Goal: Book appointment/travel/reservation

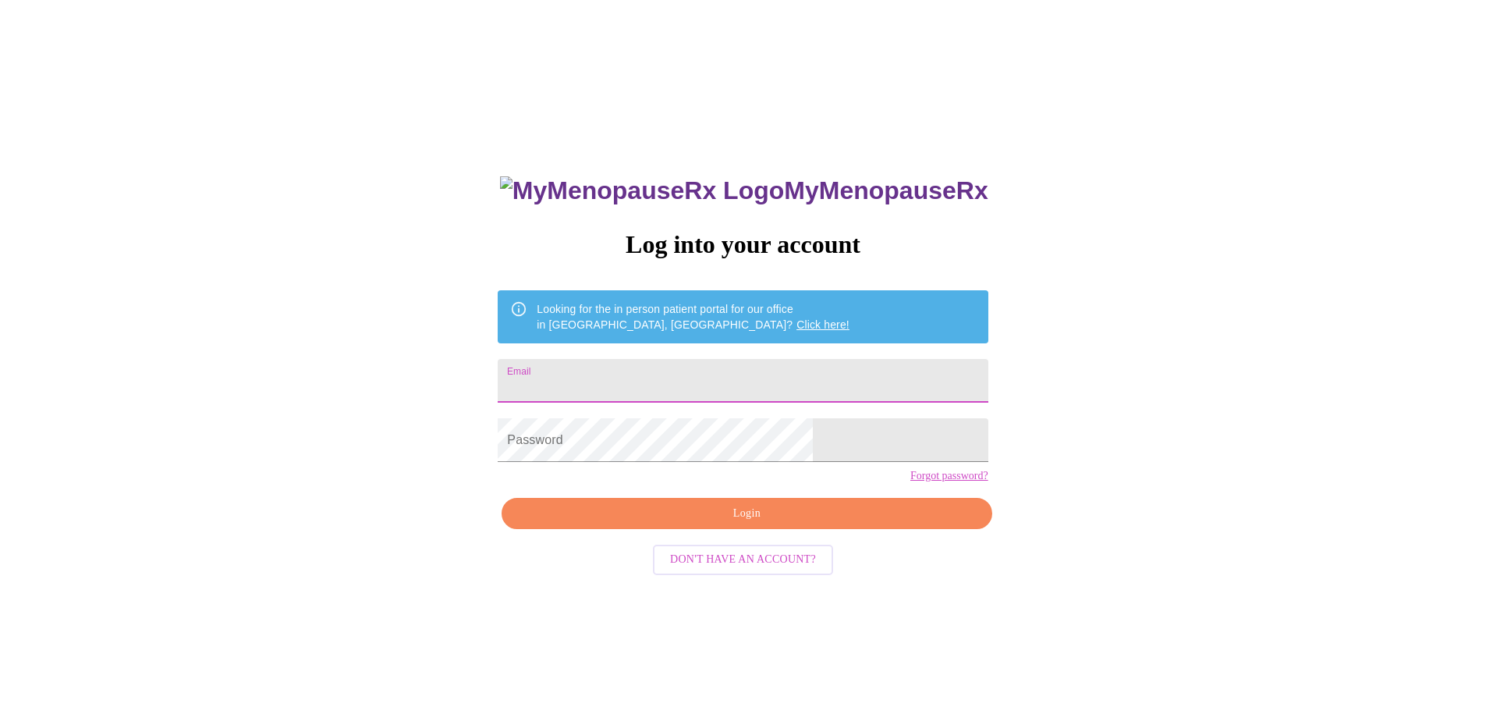
click at [680, 381] on input "Email" at bounding box center [743, 381] width 490 height 44
type input "[EMAIL_ADDRESS][DOMAIN_NAME]"
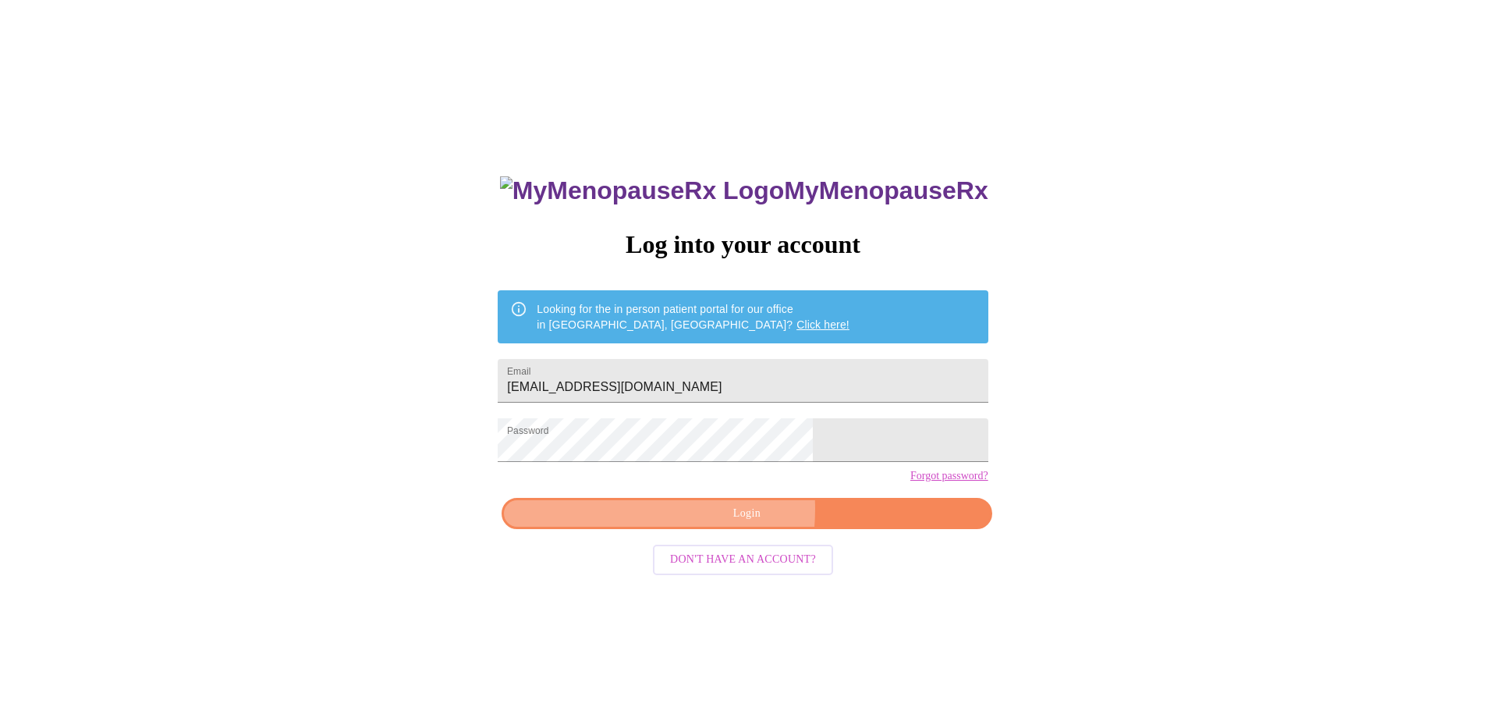
click at [683, 524] on span "Login" at bounding box center [747, 514] width 454 height 20
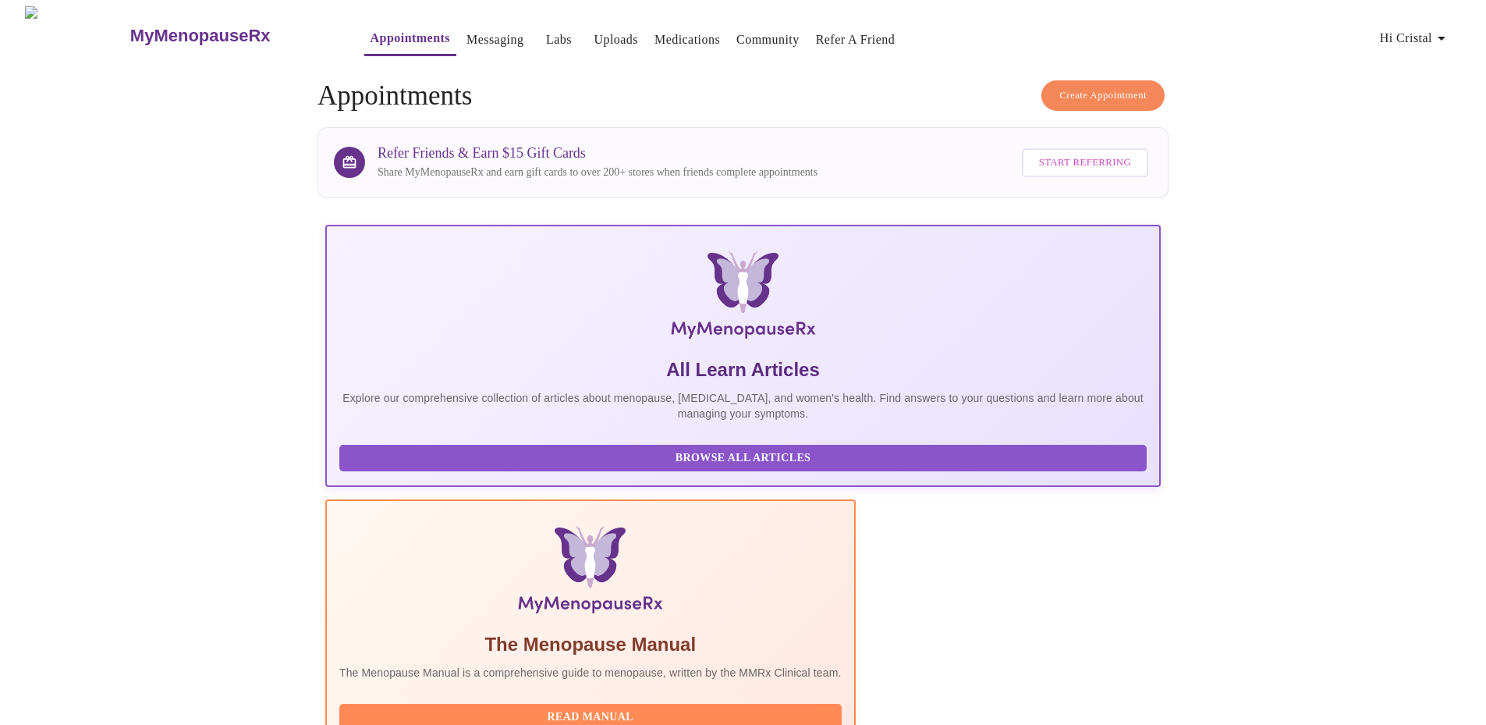
click at [1110, 94] on span "Create Appointment" at bounding box center [1103, 96] width 87 height 18
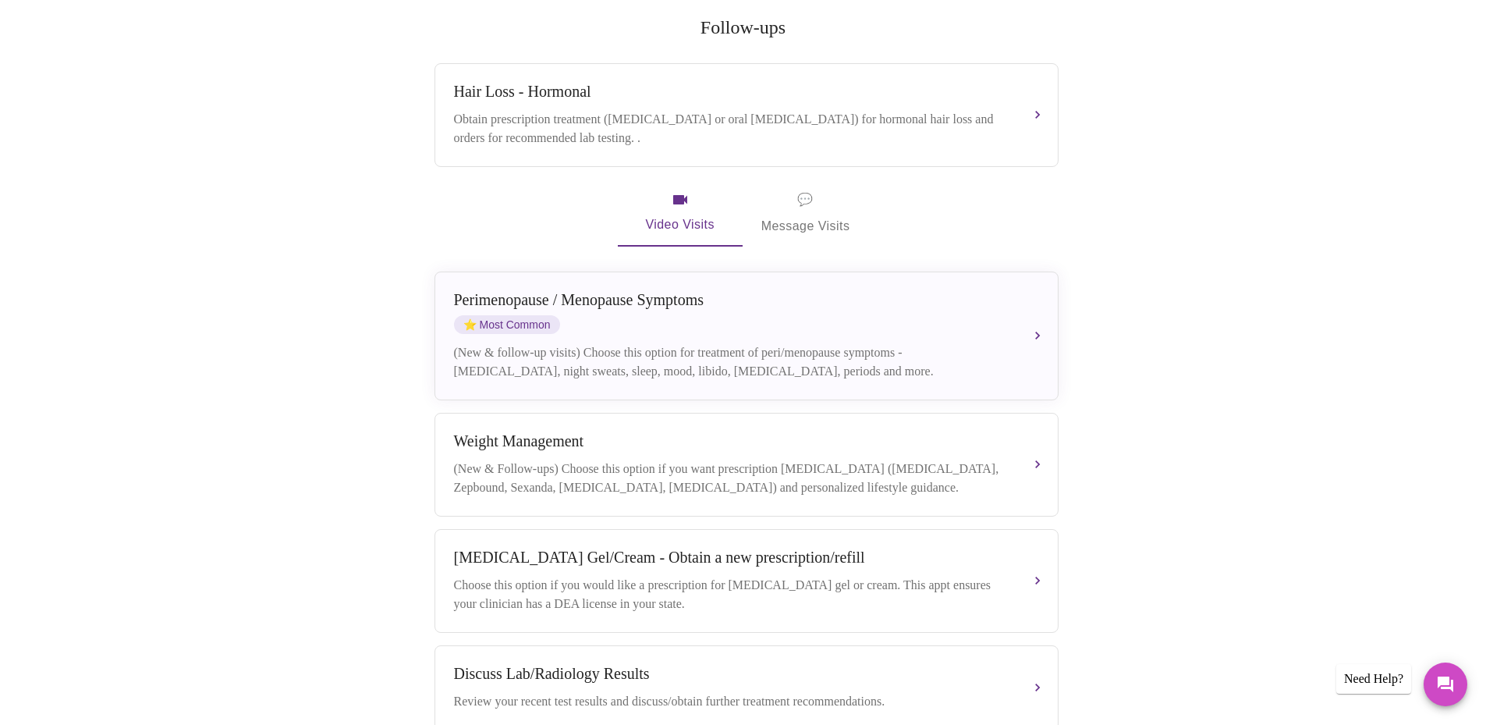
scroll to position [285, 0]
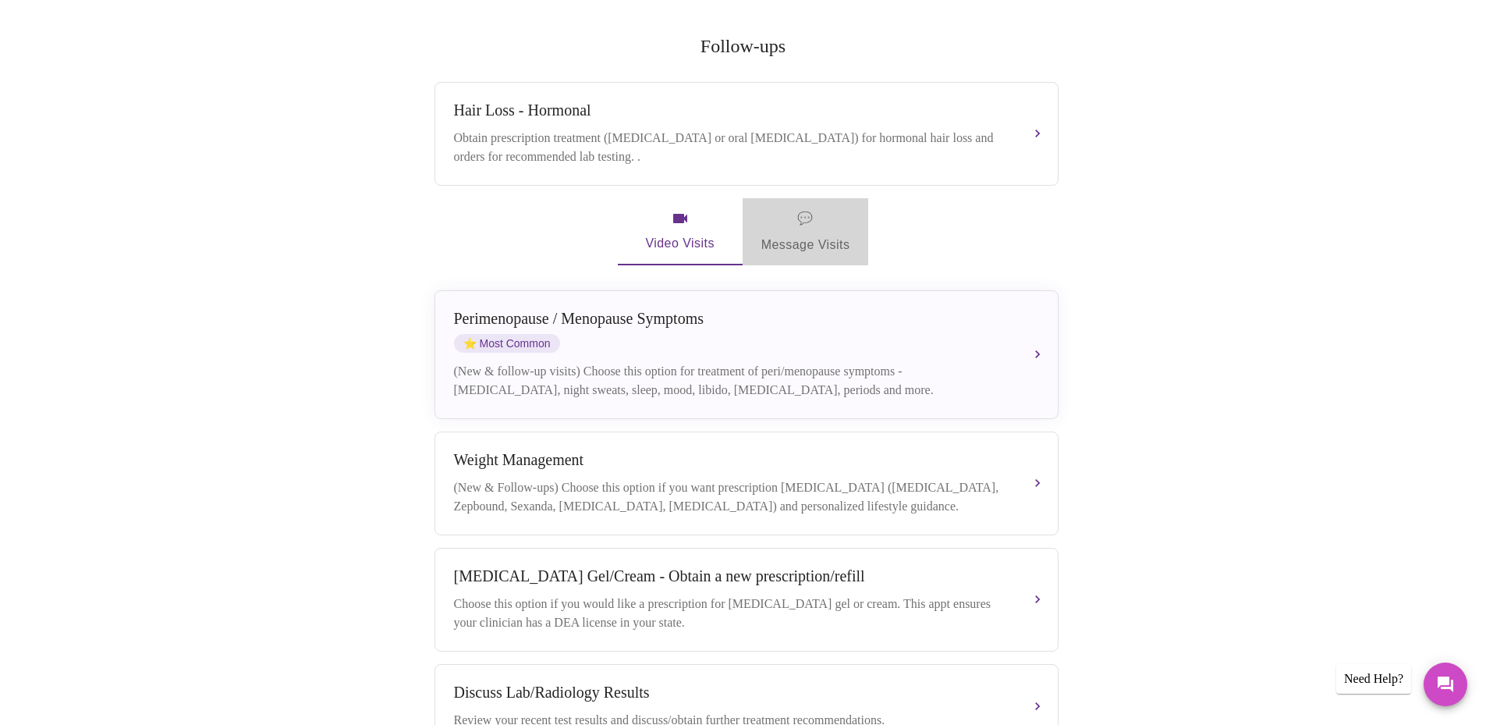
click at [830, 214] on span "💬 Message Visits" at bounding box center [806, 232] width 89 height 48
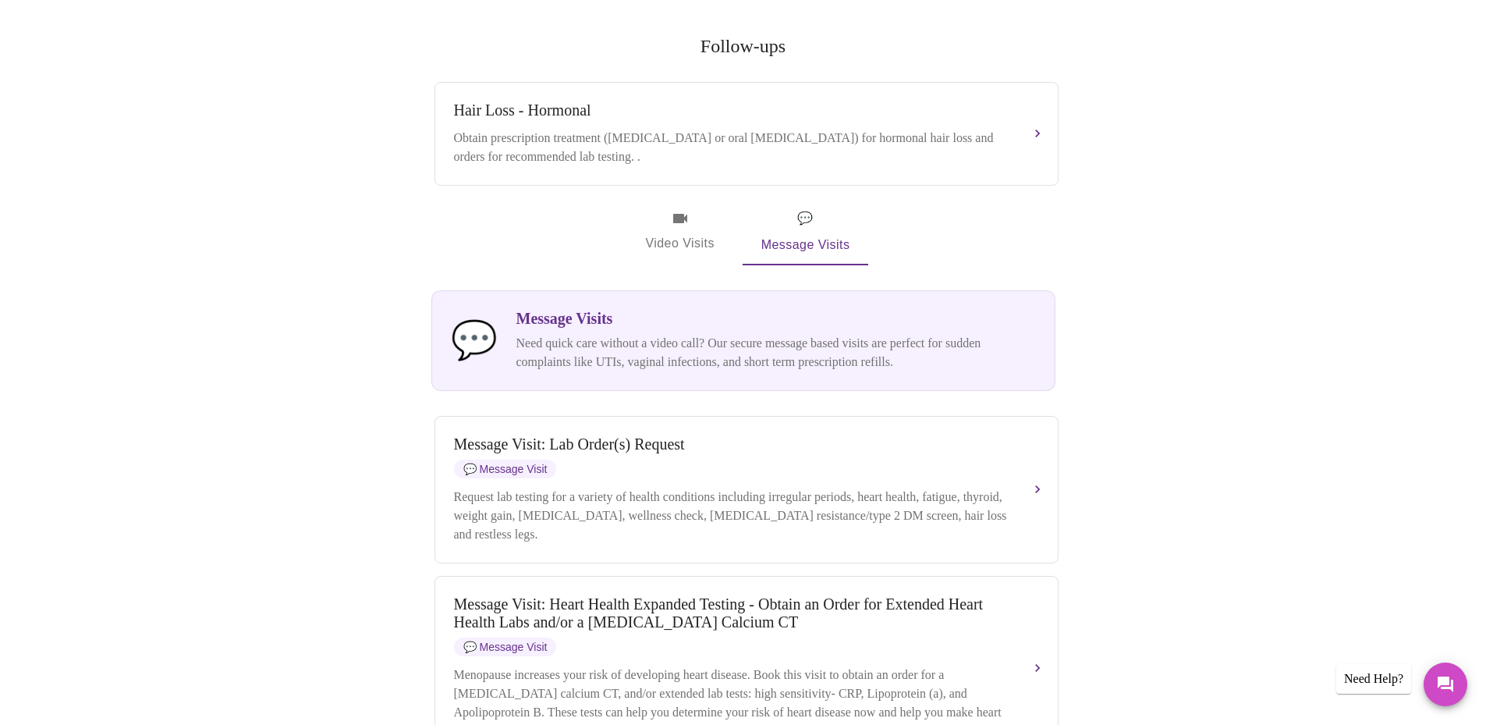
click at [673, 211] on span "Video Visits" at bounding box center [680, 231] width 87 height 45
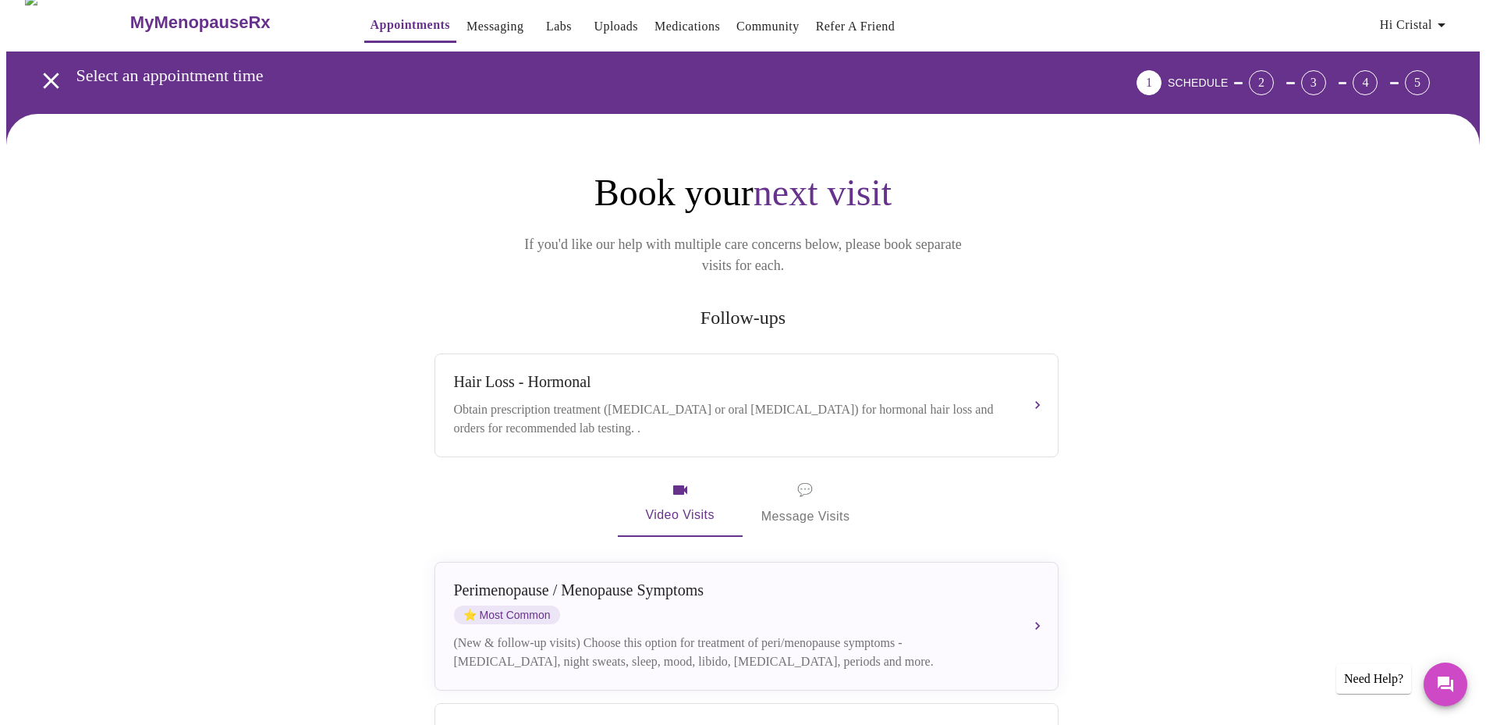
scroll to position [0, 0]
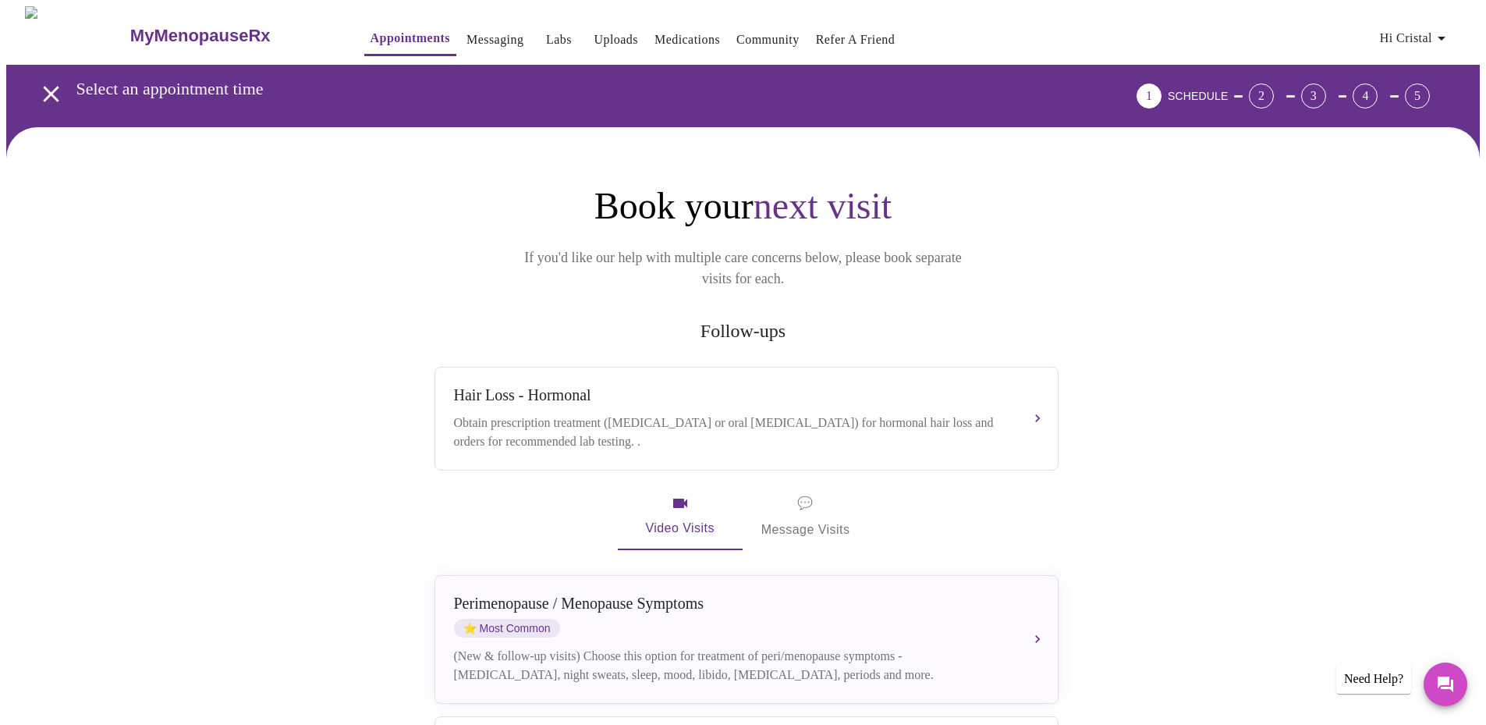
click at [1476, 471] on div "Book your next visit If you'd like our help with multiple care concerns below, …" at bounding box center [743, 719] width 1474 height 1184
click at [1032, 399] on button "Hair Loss - Hormonal Obtain prescription treatment ([MEDICAL_DATA] or oral [MED…" at bounding box center [747, 419] width 624 height 104
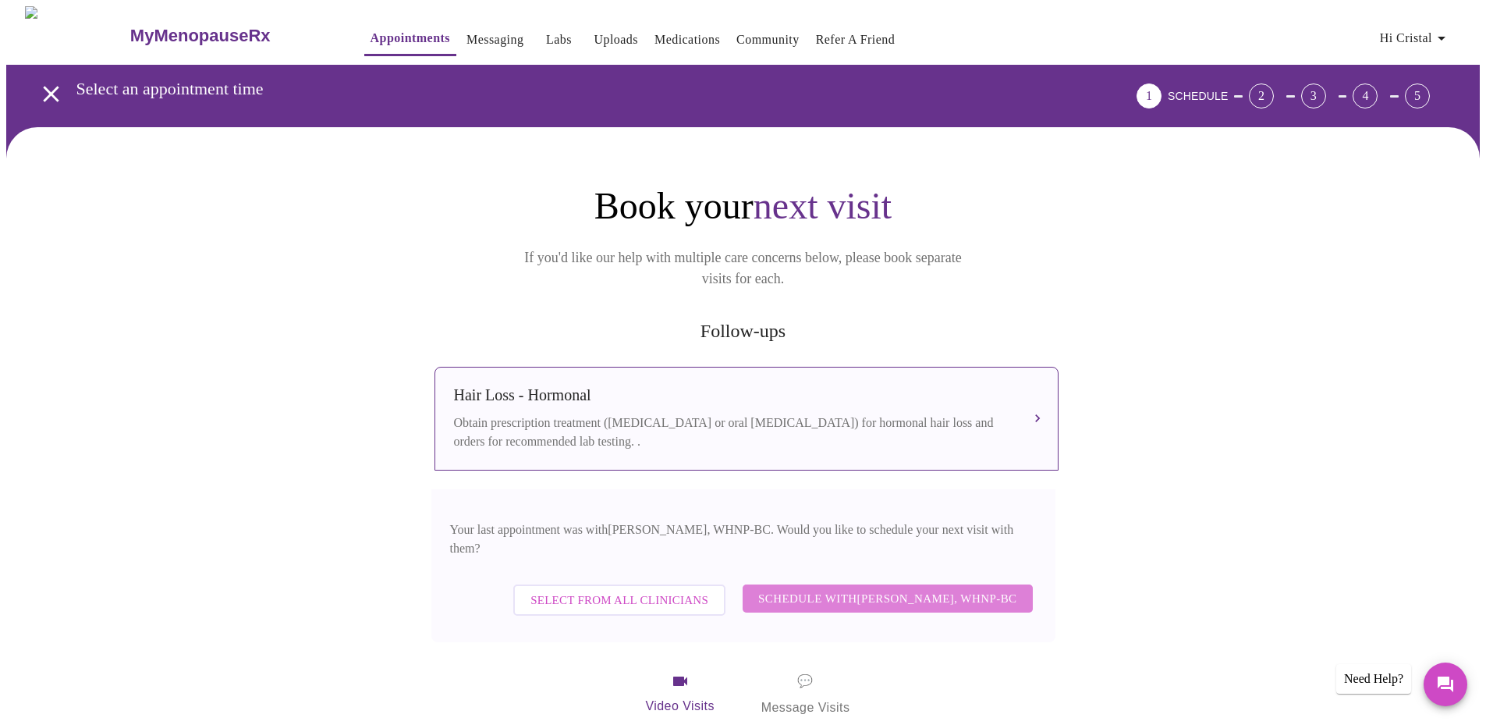
click at [932, 588] on span "Schedule with [PERSON_NAME], WHNP-BC" at bounding box center [887, 598] width 259 height 20
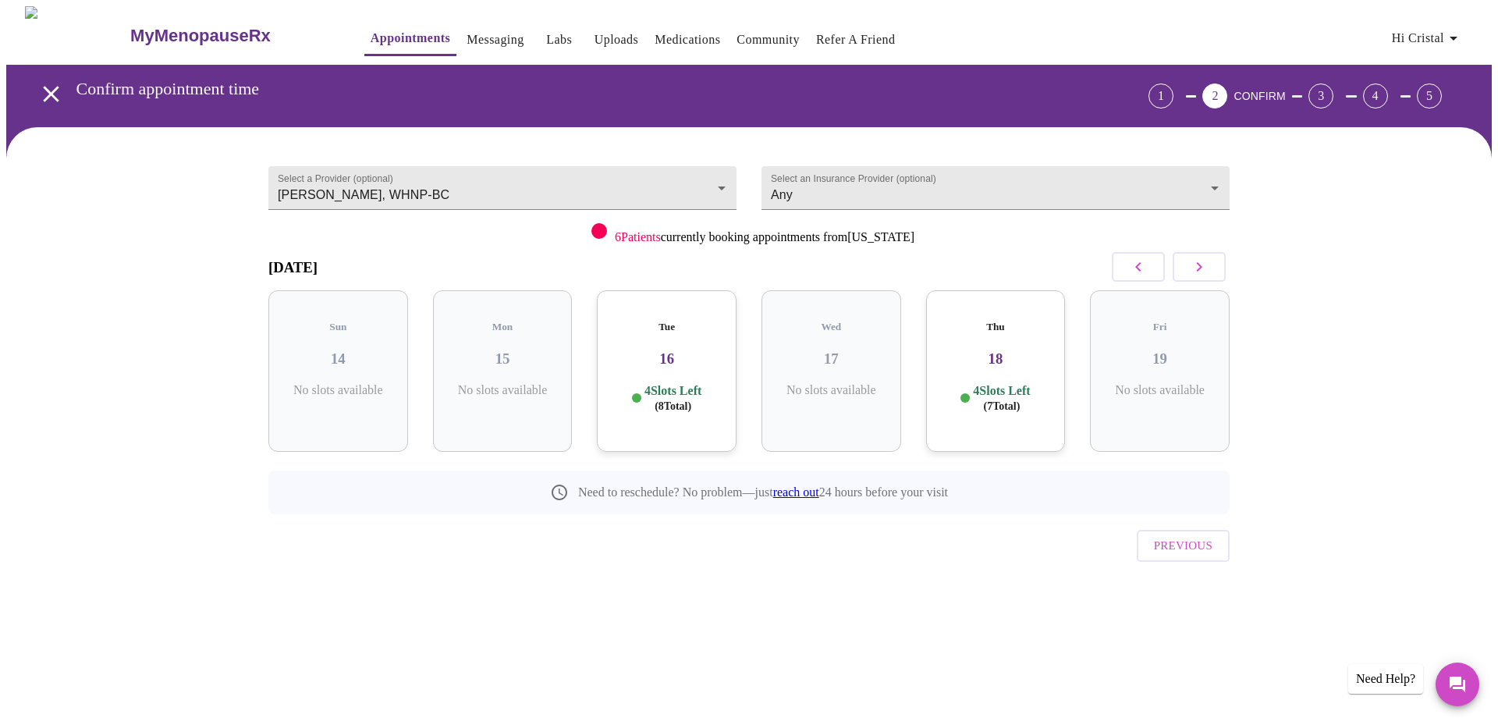
click at [1136, 640] on div "MyMenopauseRx Appointments Messaging Labs Uploads Medications Community Refer a…" at bounding box center [749, 323] width 1486 height 634
click at [1188, 268] on button "button" at bounding box center [1199, 267] width 53 height 30
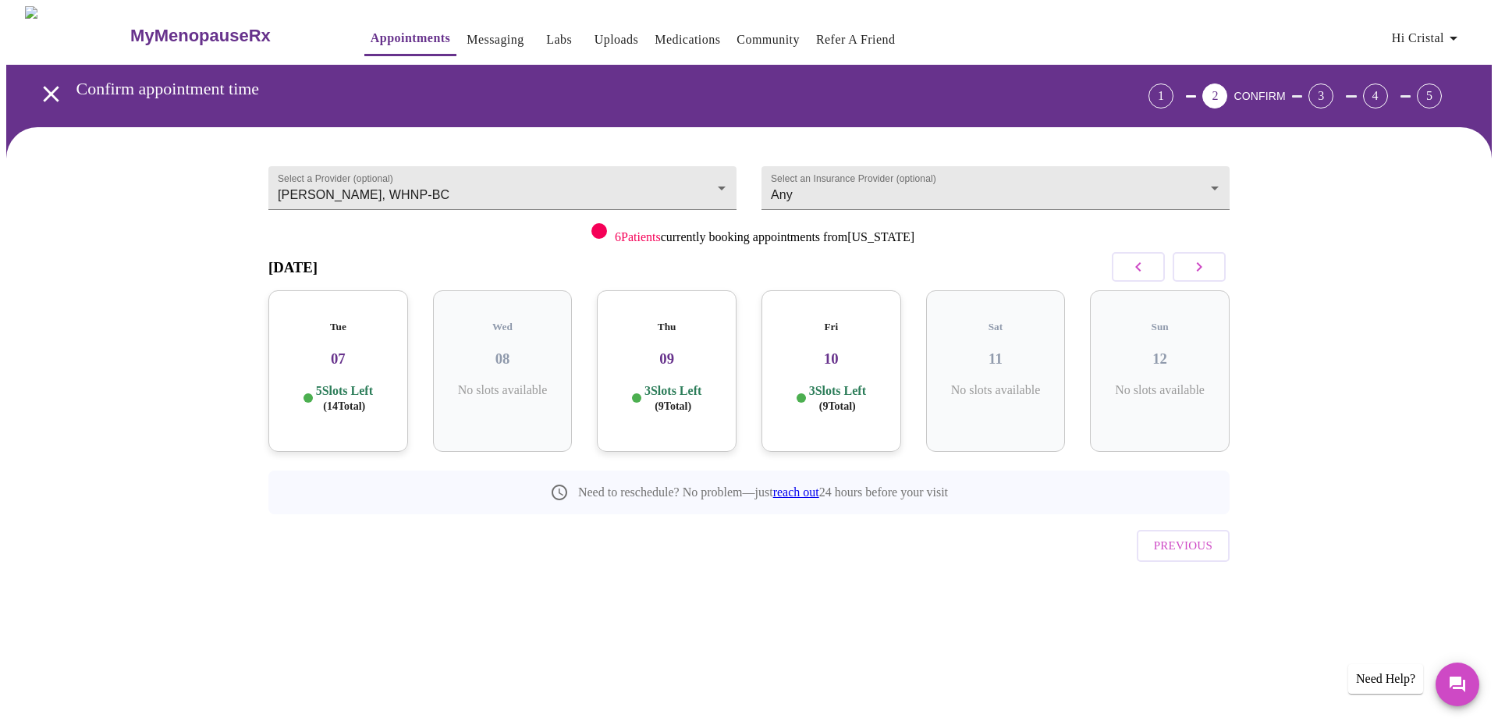
click at [1115, 264] on button "button" at bounding box center [1138, 267] width 53 height 30
click at [1209, 268] on button "button" at bounding box center [1199, 267] width 53 height 30
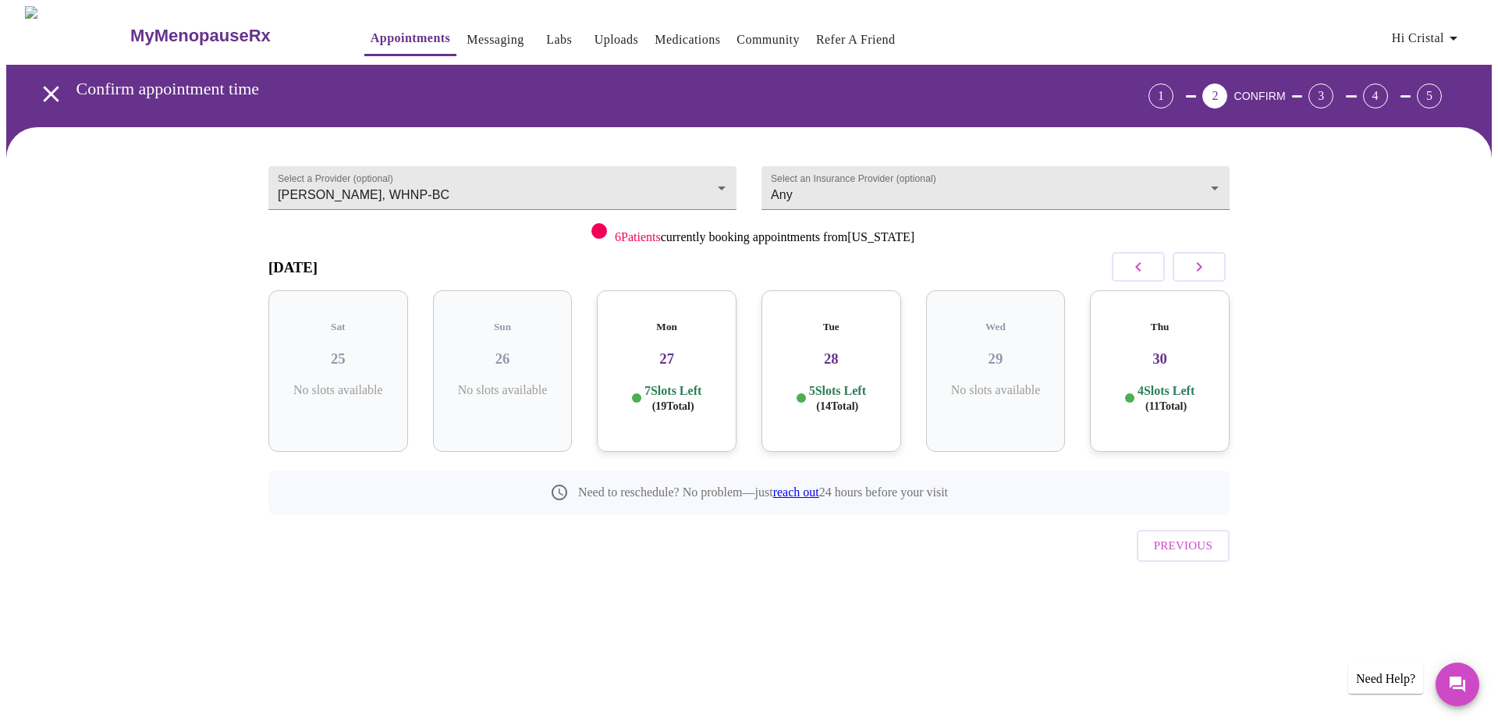
click at [1209, 268] on button "button" at bounding box center [1199, 267] width 53 height 30
click at [1209, 266] on button "button" at bounding box center [1199, 267] width 53 height 30
click at [1145, 264] on icon "button" at bounding box center [1138, 266] width 19 height 19
click at [1003, 350] on h3 "04" at bounding box center [996, 358] width 115 height 17
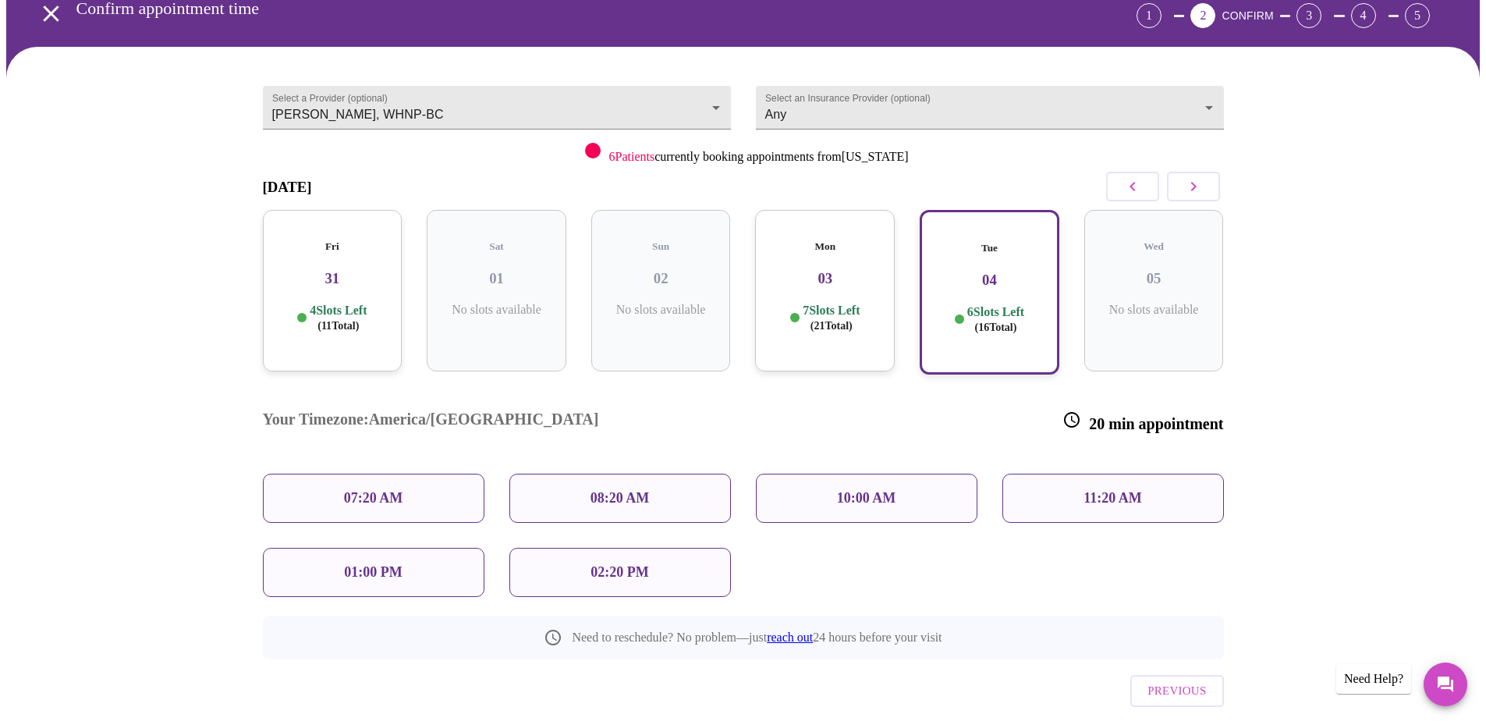
scroll to position [94, 0]
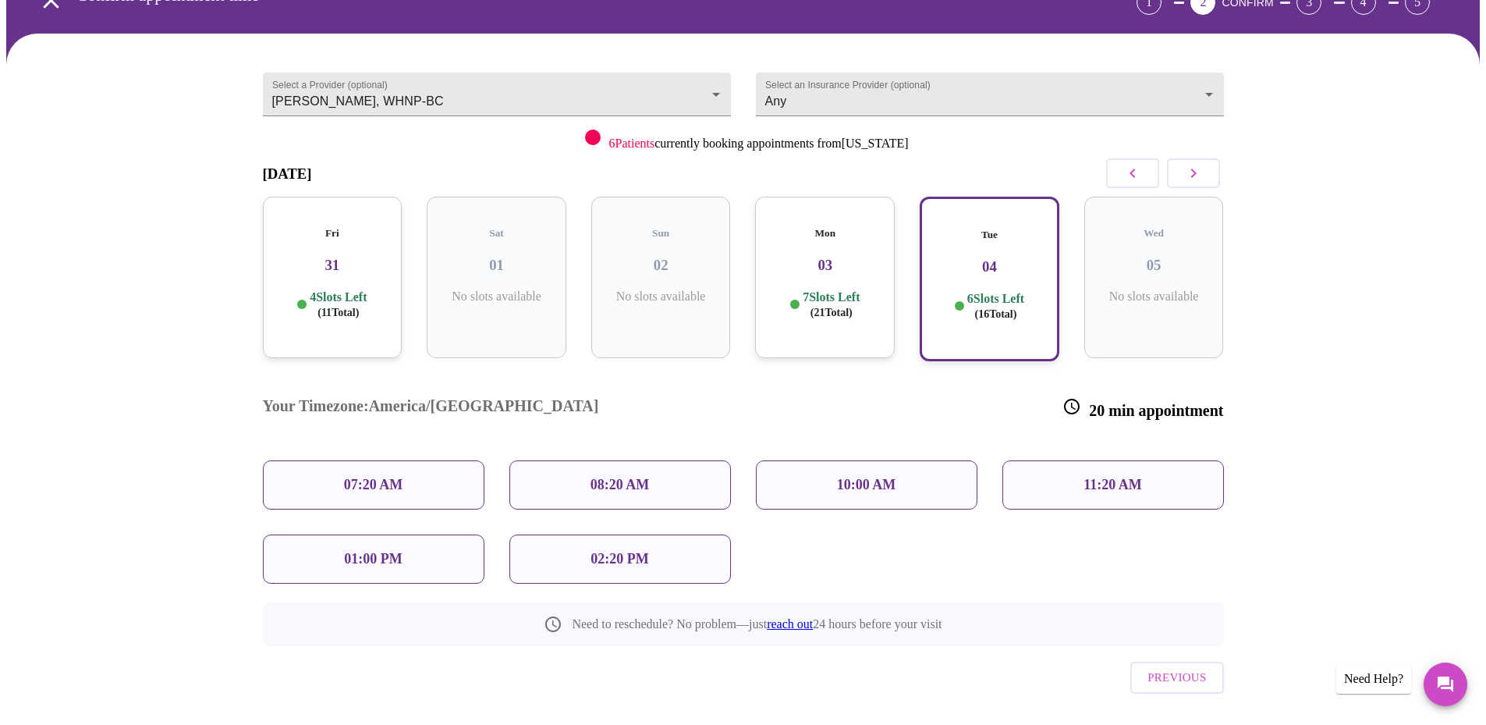
click at [860, 257] on h3 "03" at bounding box center [825, 265] width 115 height 17
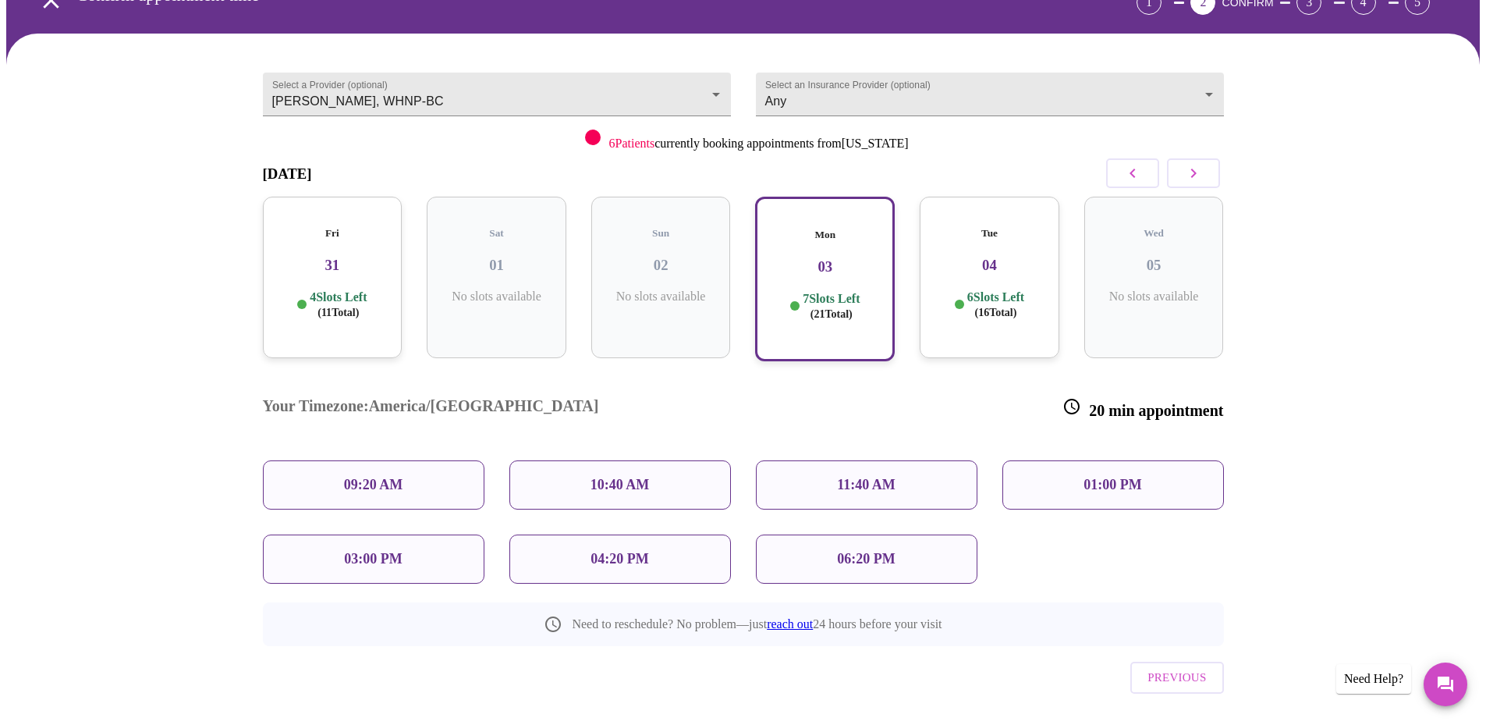
click at [1204, 175] on button "button" at bounding box center [1193, 173] width 53 height 30
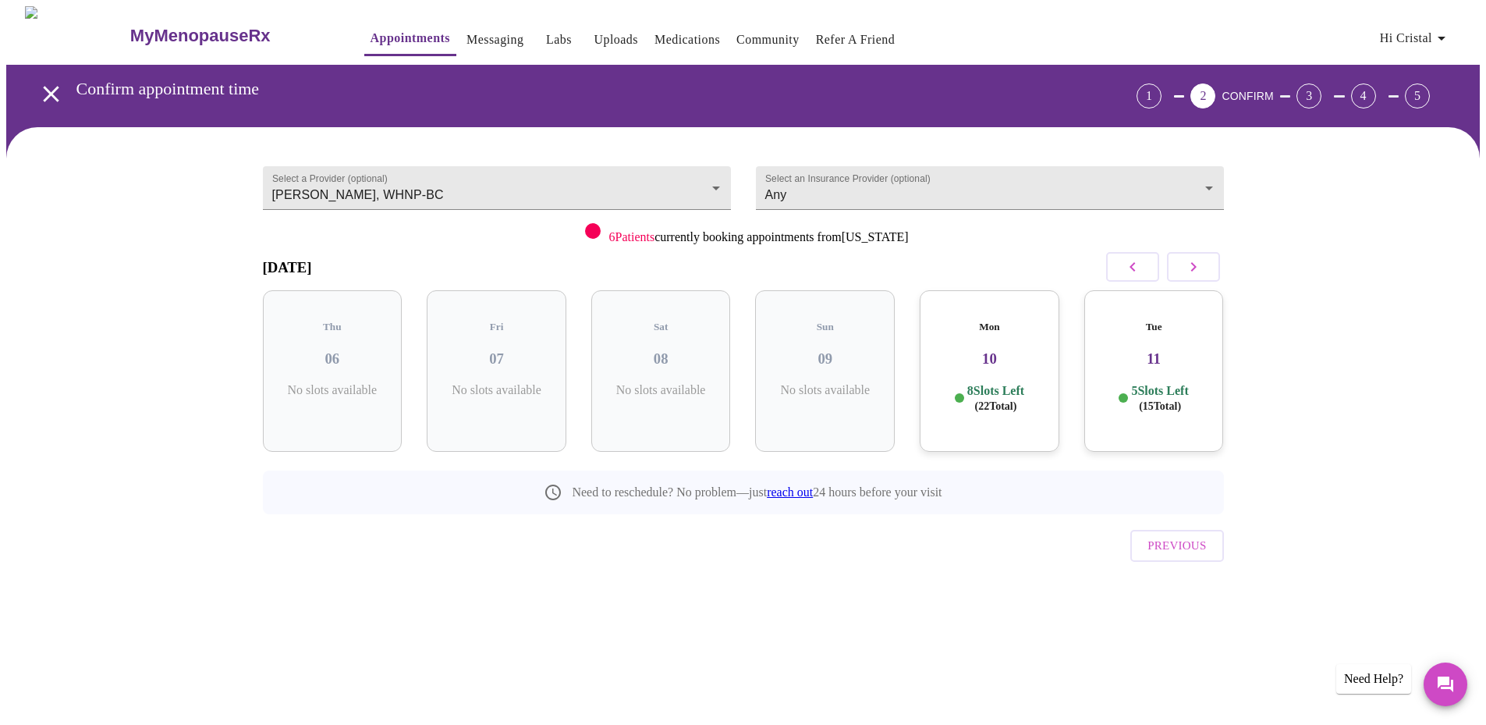
scroll to position [0, 0]
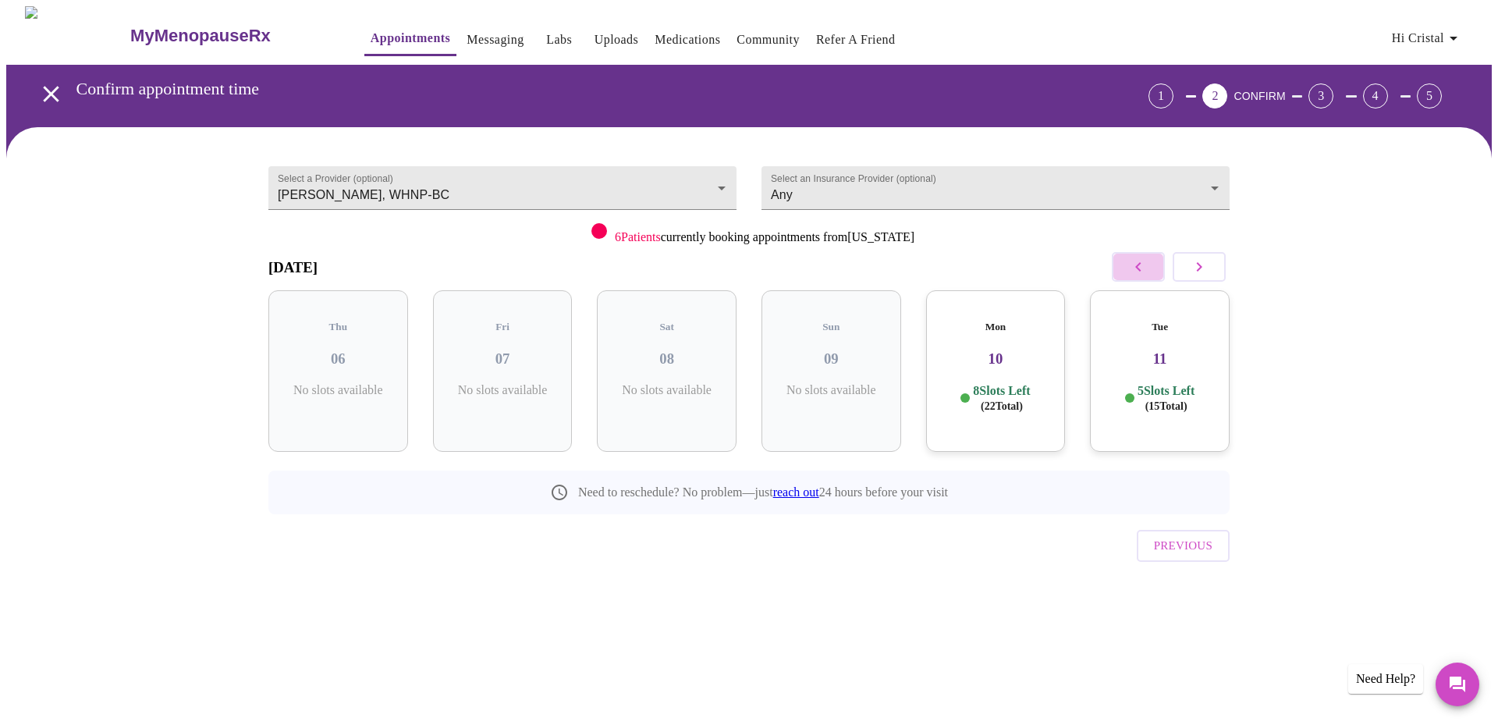
click at [1142, 262] on icon "button" at bounding box center [1138, 266] width 19 height 19
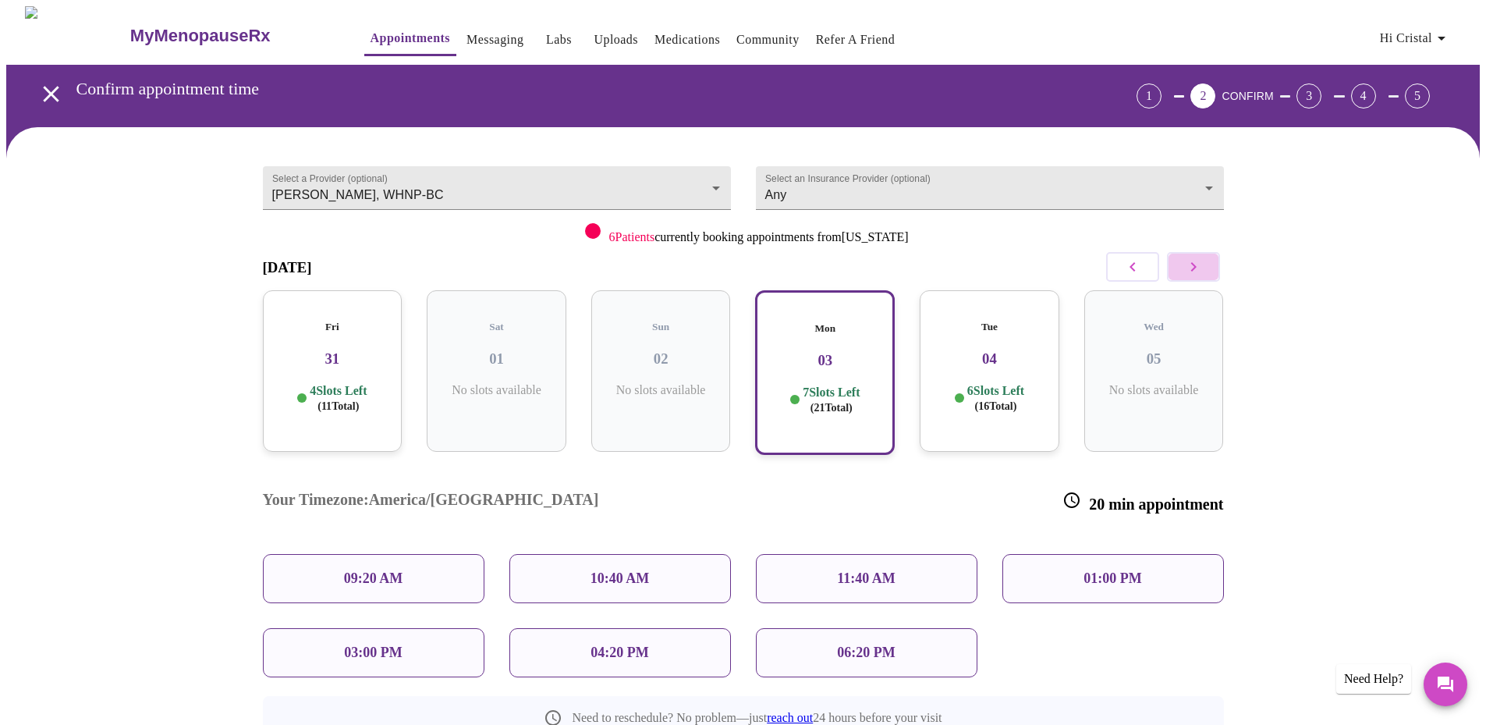
click at [1196, 261] on icon "button" at bounding box center [1193, 266] width 19 height 19
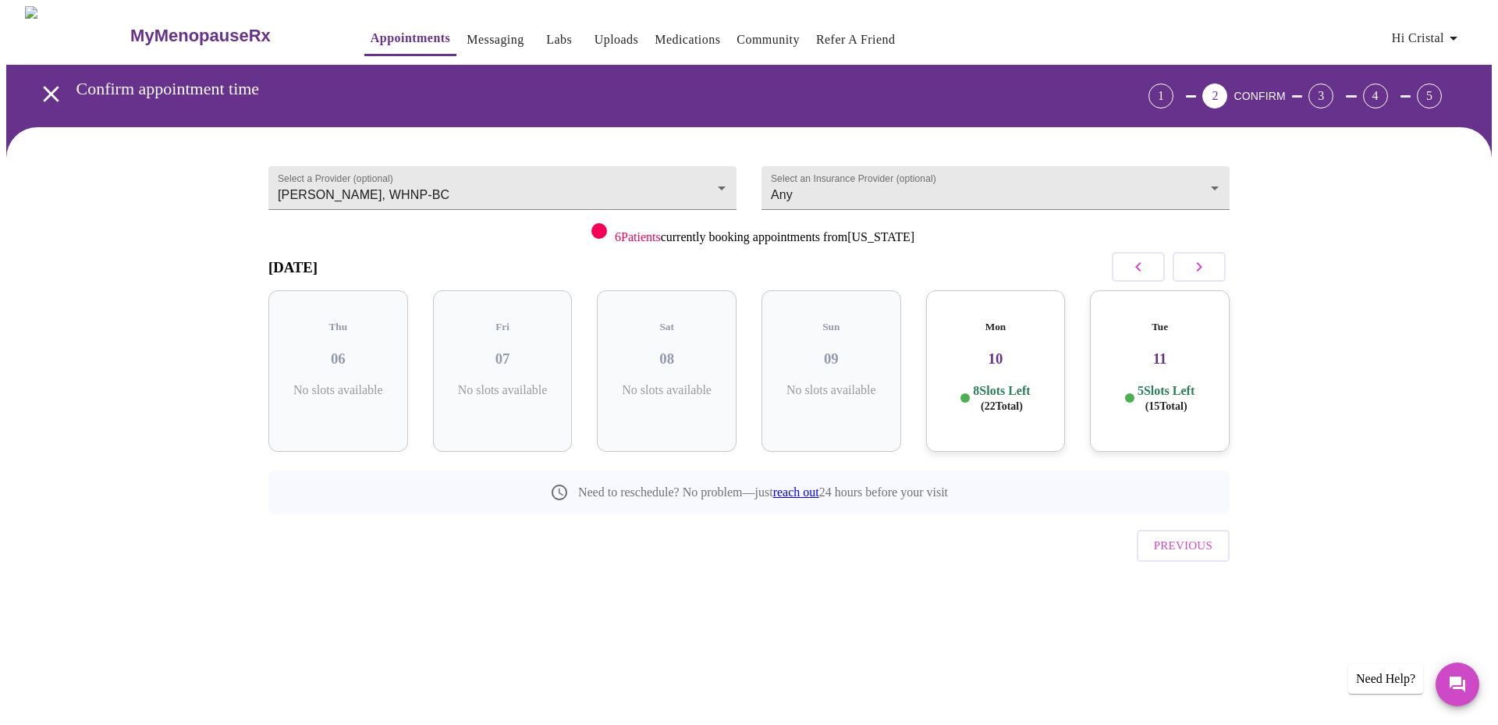
click at [1180, 350] on h3 "11" at bounding box center [1160, 358] width 115 height 17
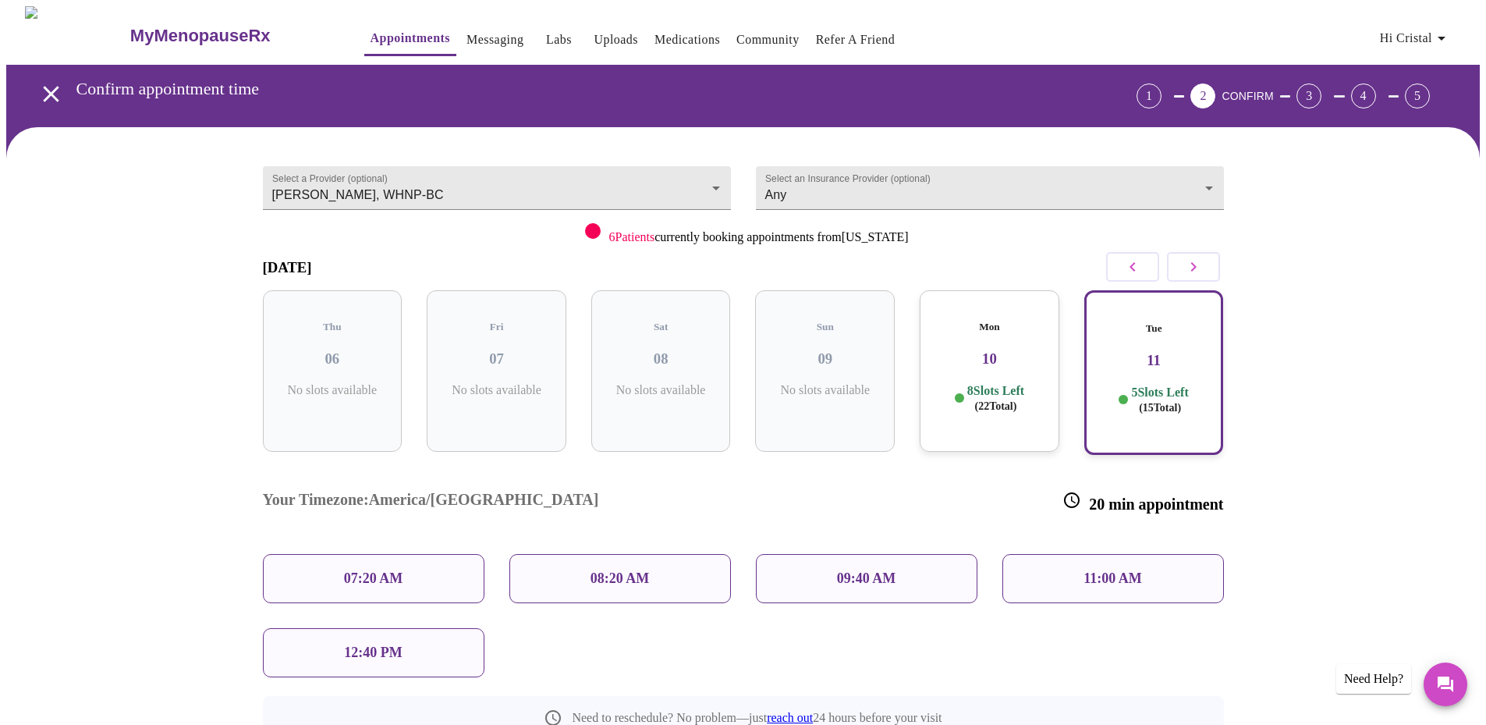
click at [1017, 350] on h3 "10" at bounding box center [989, 358] width 115 height 17
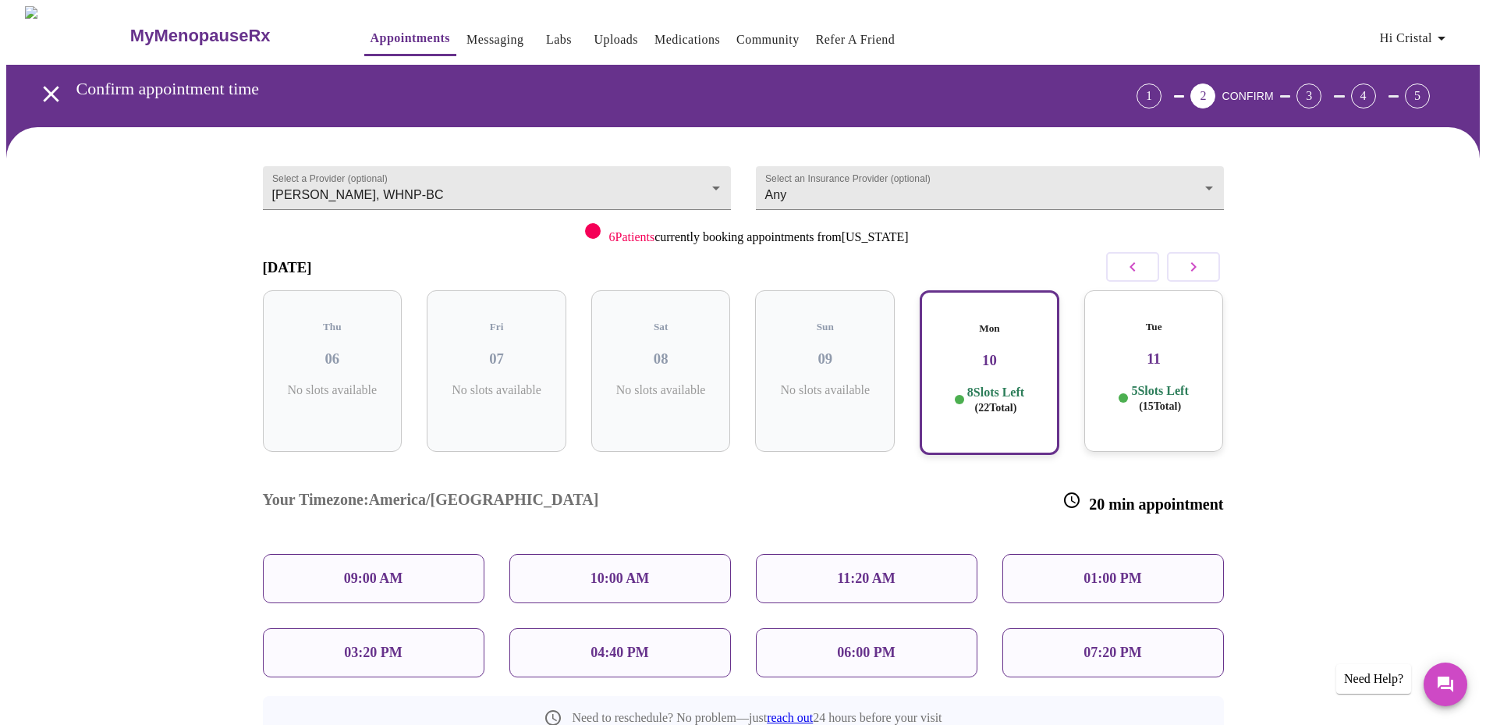
click at [599, 645] on p "04:40 PM" at bounding box center [620, 653] width 58 height 16
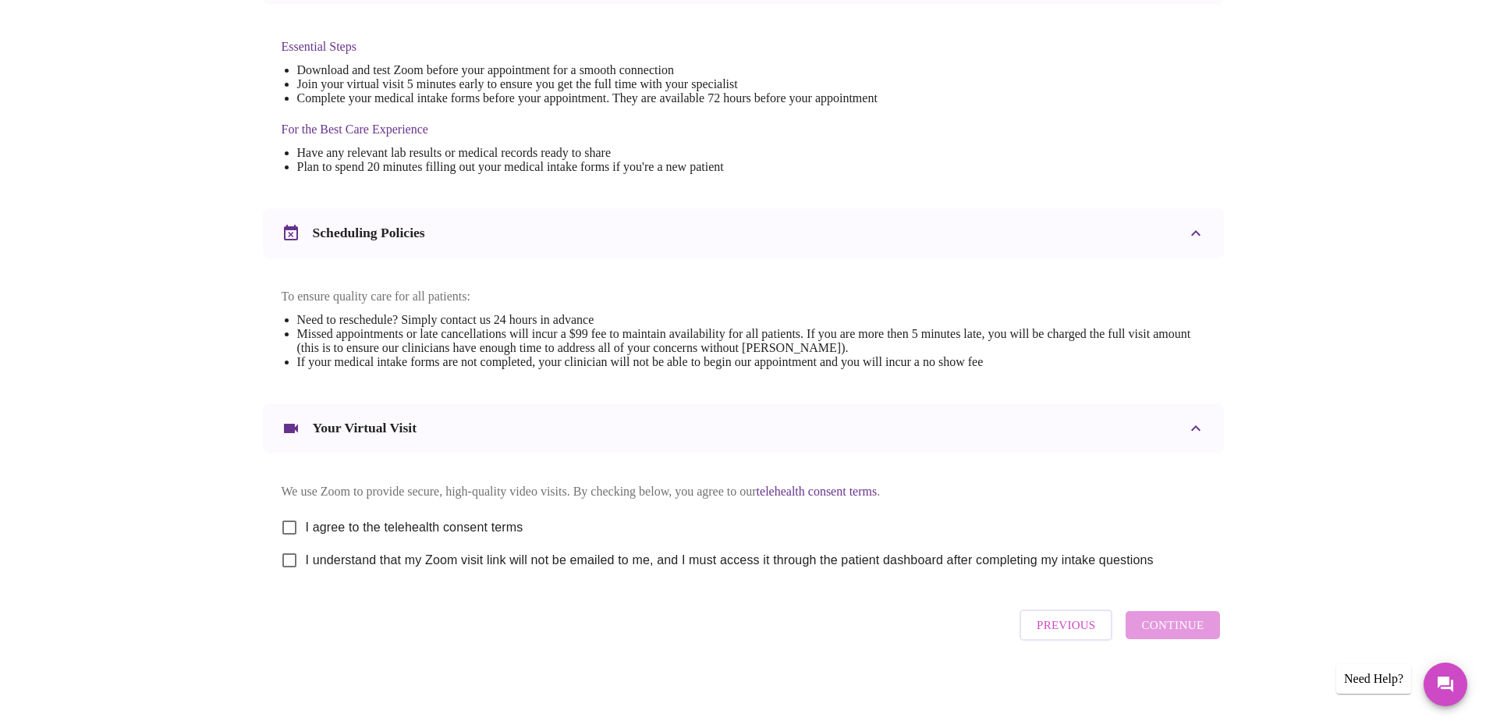
scroll to position [407, 0]
click at [284, 523] on input "I agree to the telehealth consent terms" at bounding box center [289, 527] width 33 height 33
checkbox input "true"
click at [292, 562] on input "I understand that my Zoom visit link will not be emailed to me, and I must acce…" at bounding box center [289, 560] width 33 height 33
checkbox input "true"
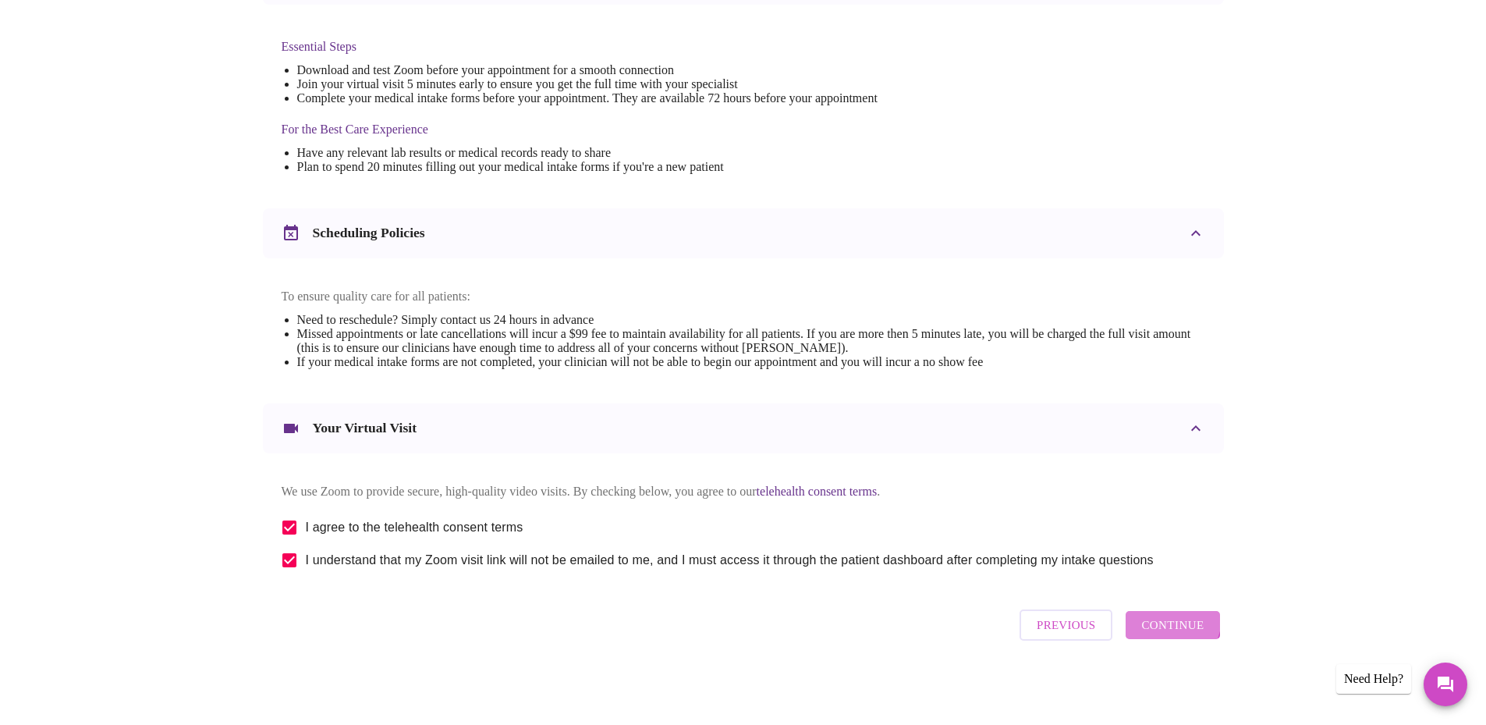
click at [1163, 623] on span "Continue" at bounding box center [1173, 625] width 62 height 20
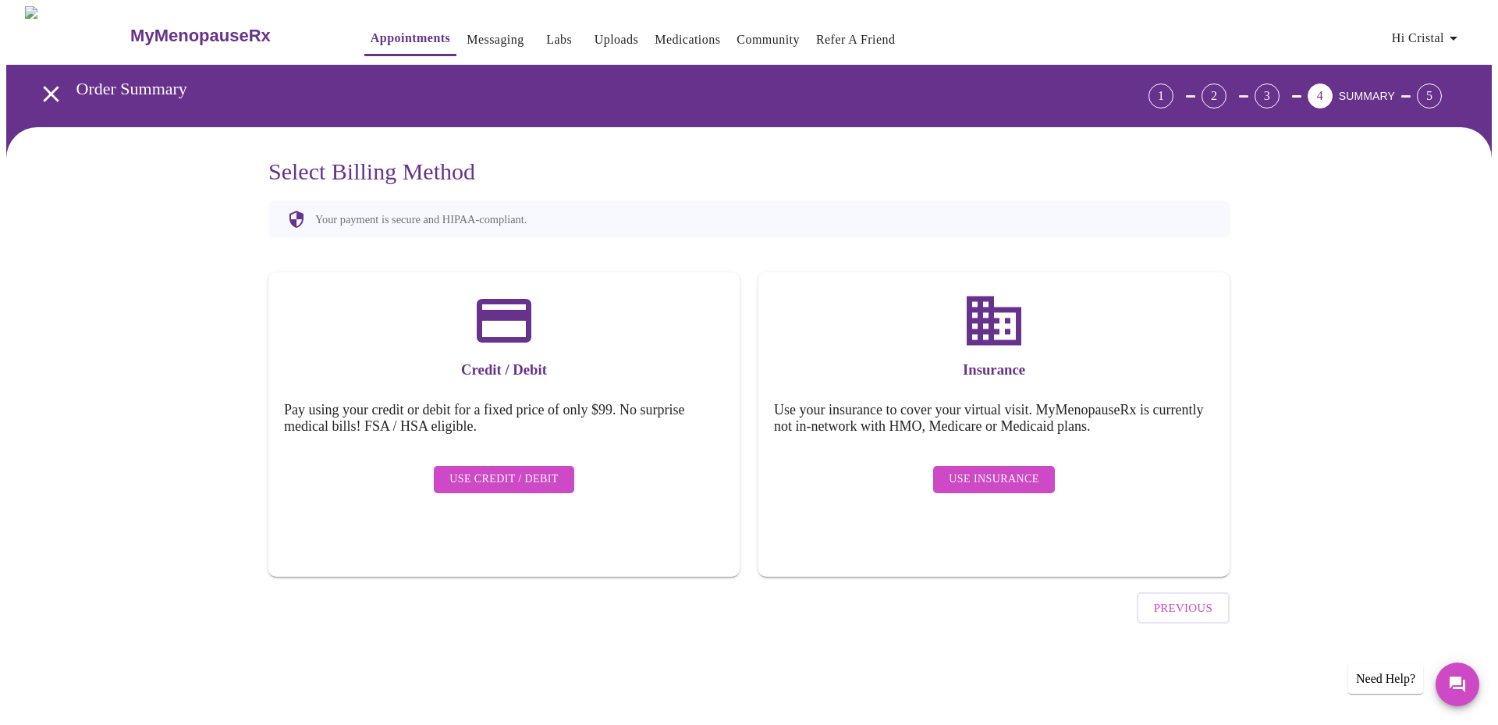
click at [976, 470] on span "Use Insurance" at bounding box center [994, 480] width 90 height 20
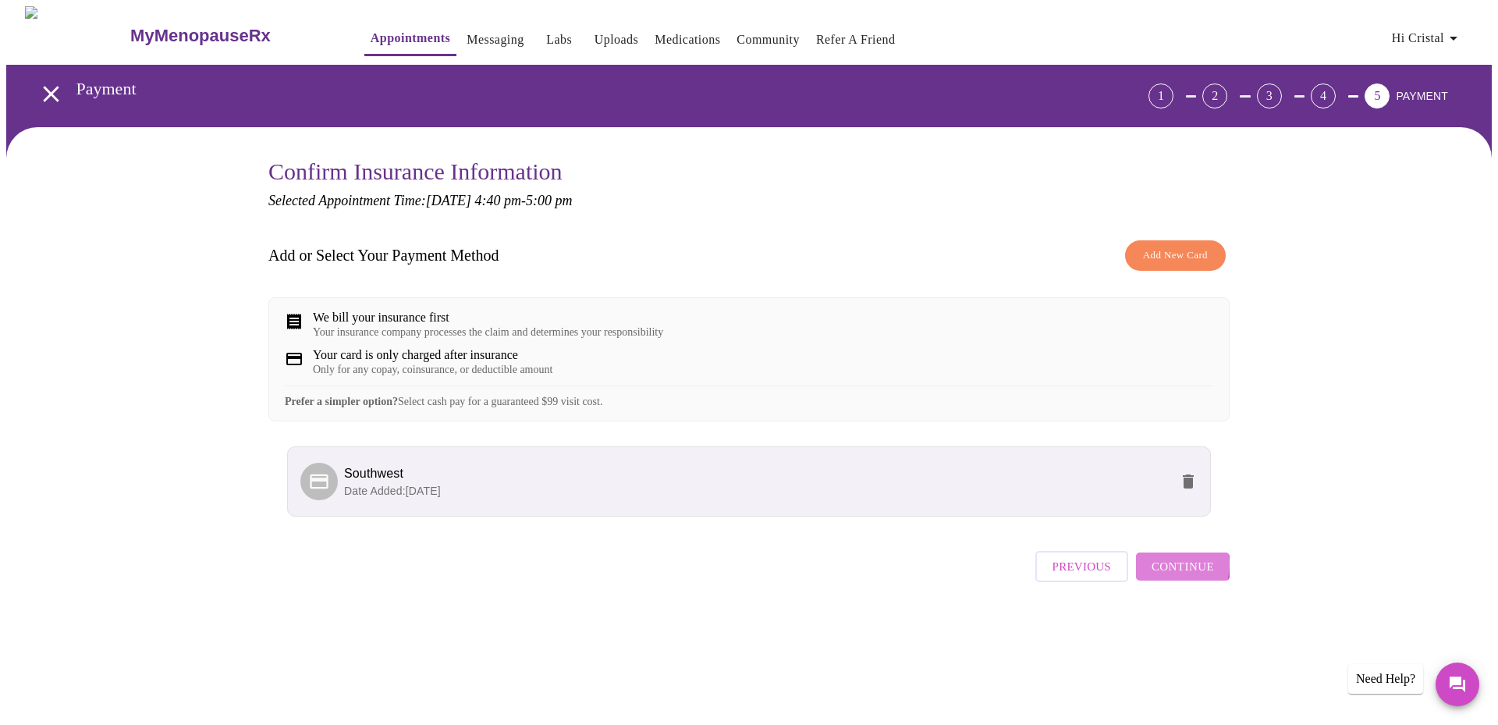
click at [1169, 577] on span "Continue" at bounding box center [1183, 566] width 62 height 20
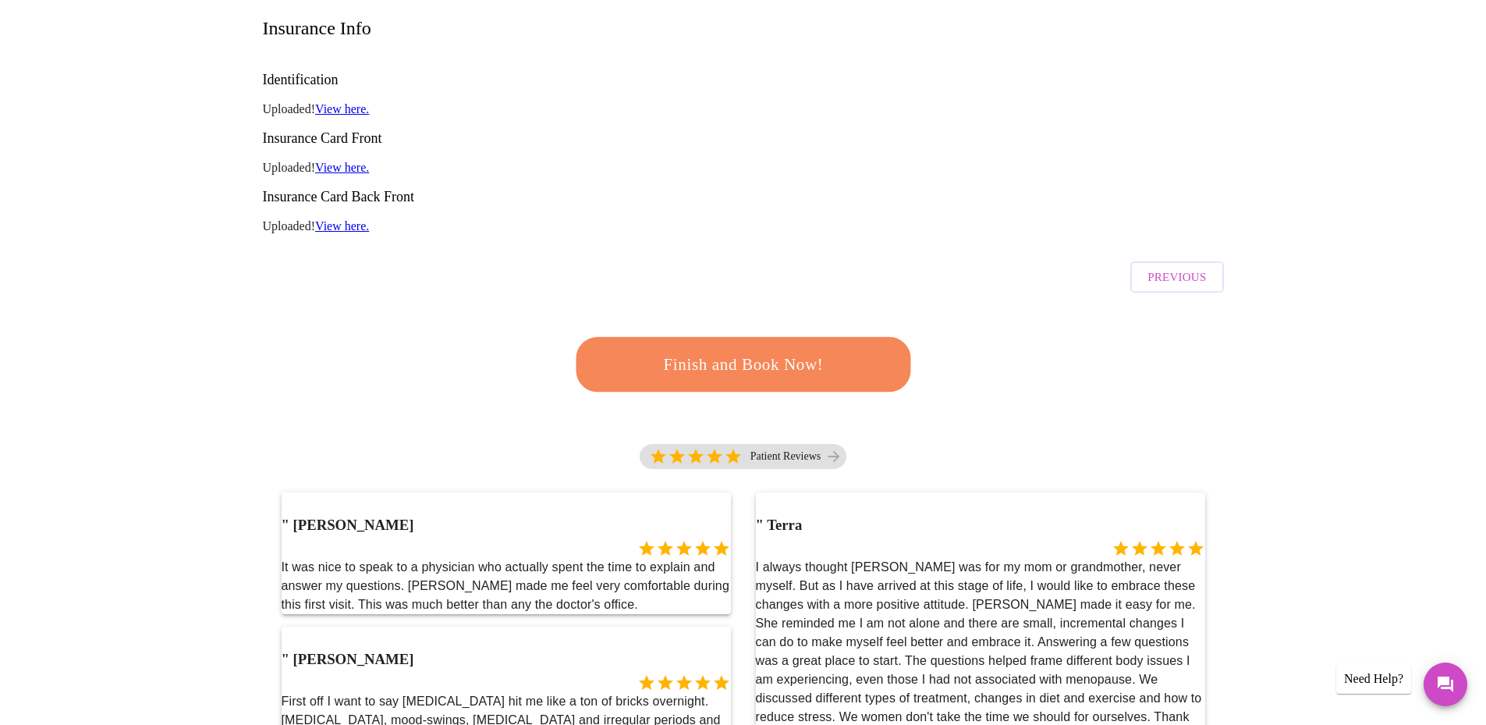
scroll to position [234, 0]
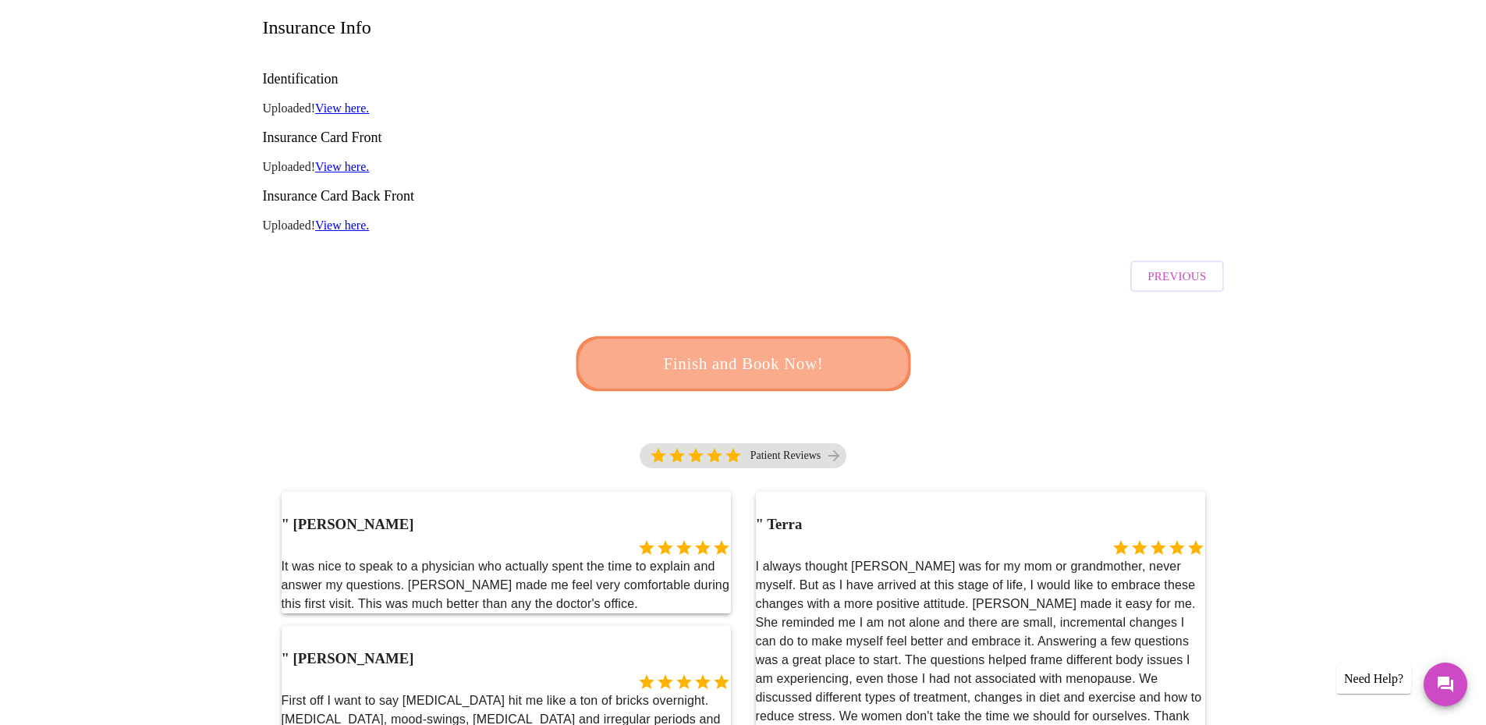
click at [806, 349] on span "Finish and Book Now!" at bounding box center [743, 364] width 301 height 30
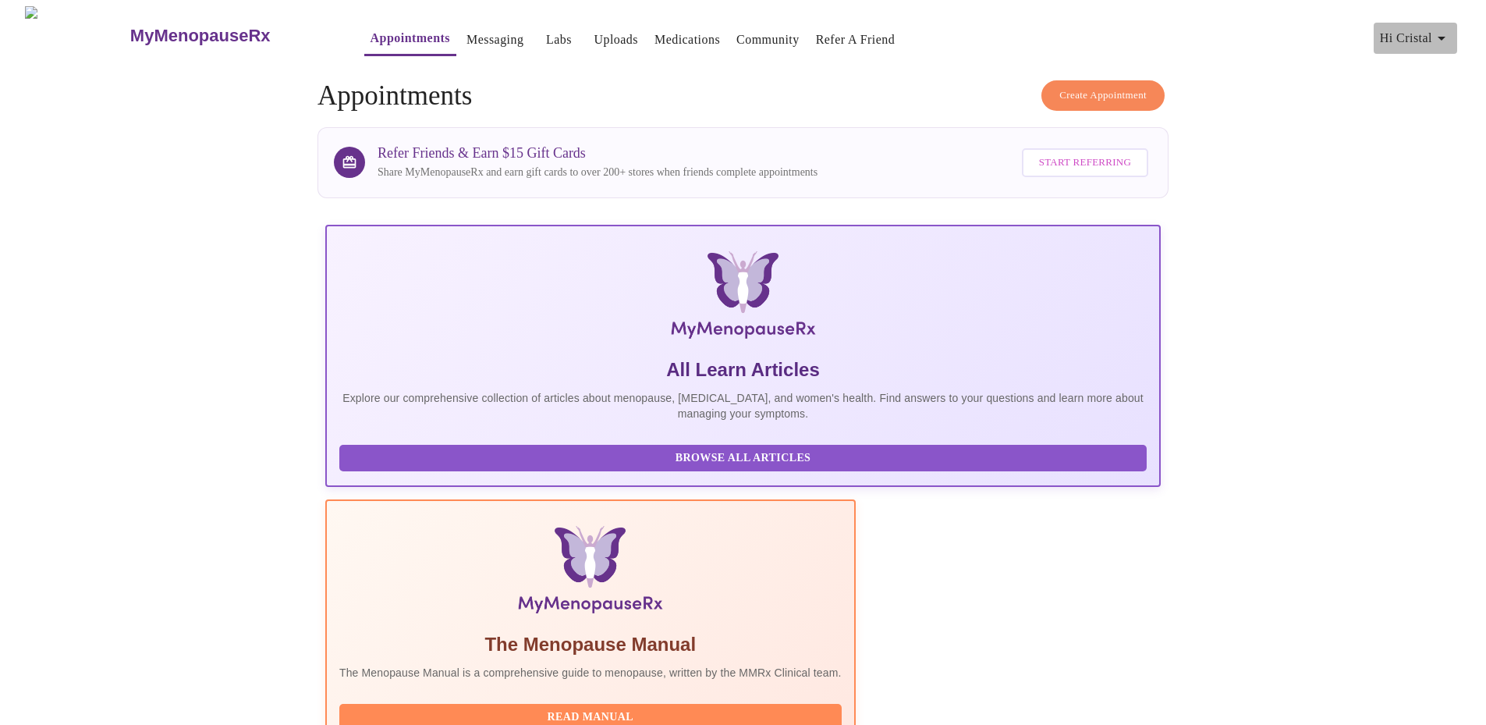
click at [1408, 40] on span "Hi Cristal" at bounding box center [1415, 38] width 71 height 22
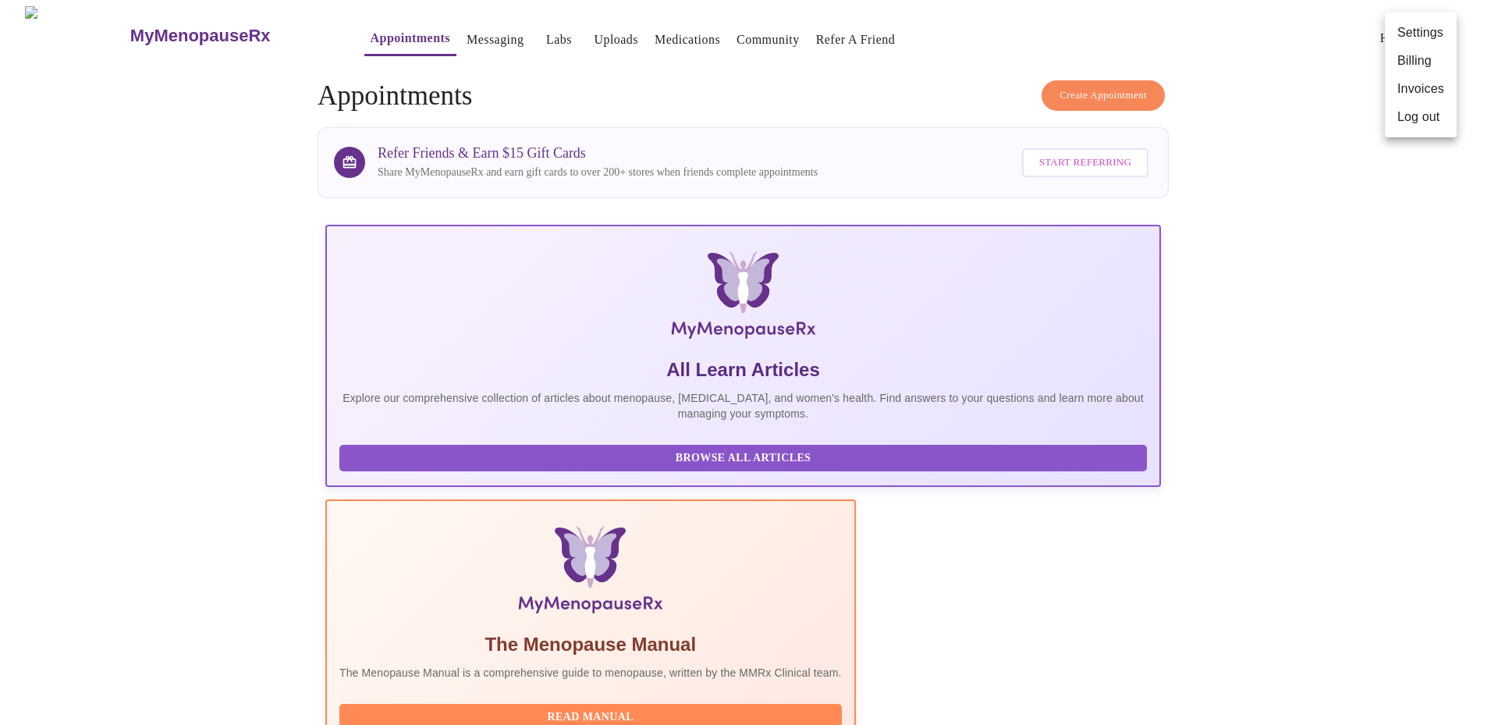
click at [1420, 29] on li "Settings" at bounding box center [1421, 33] width 72 height 28
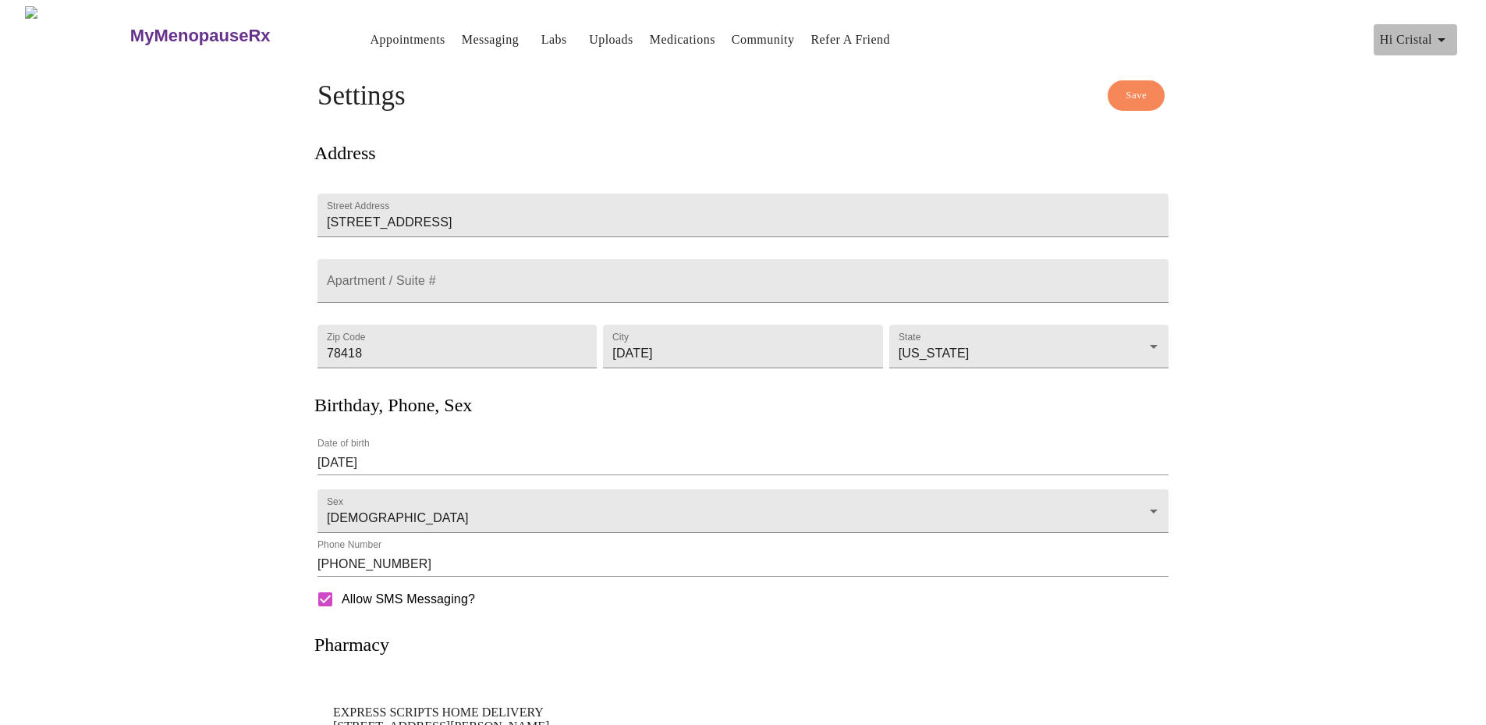
click at [1447, 31] on icon "button" at bounding box center [1442, 39] width 19 height 19
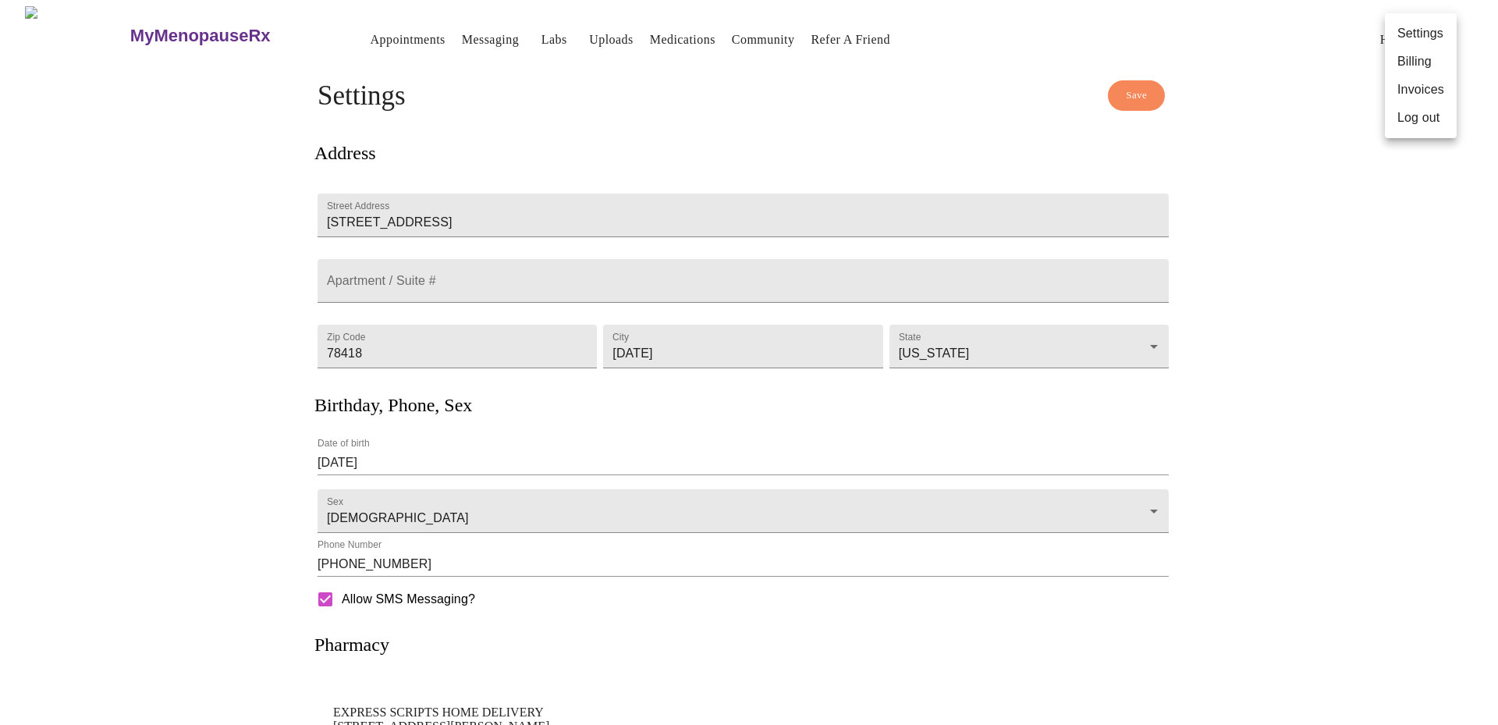
click at [1265, 68] on div at bounding box center [749, 362] width 1498 height 725
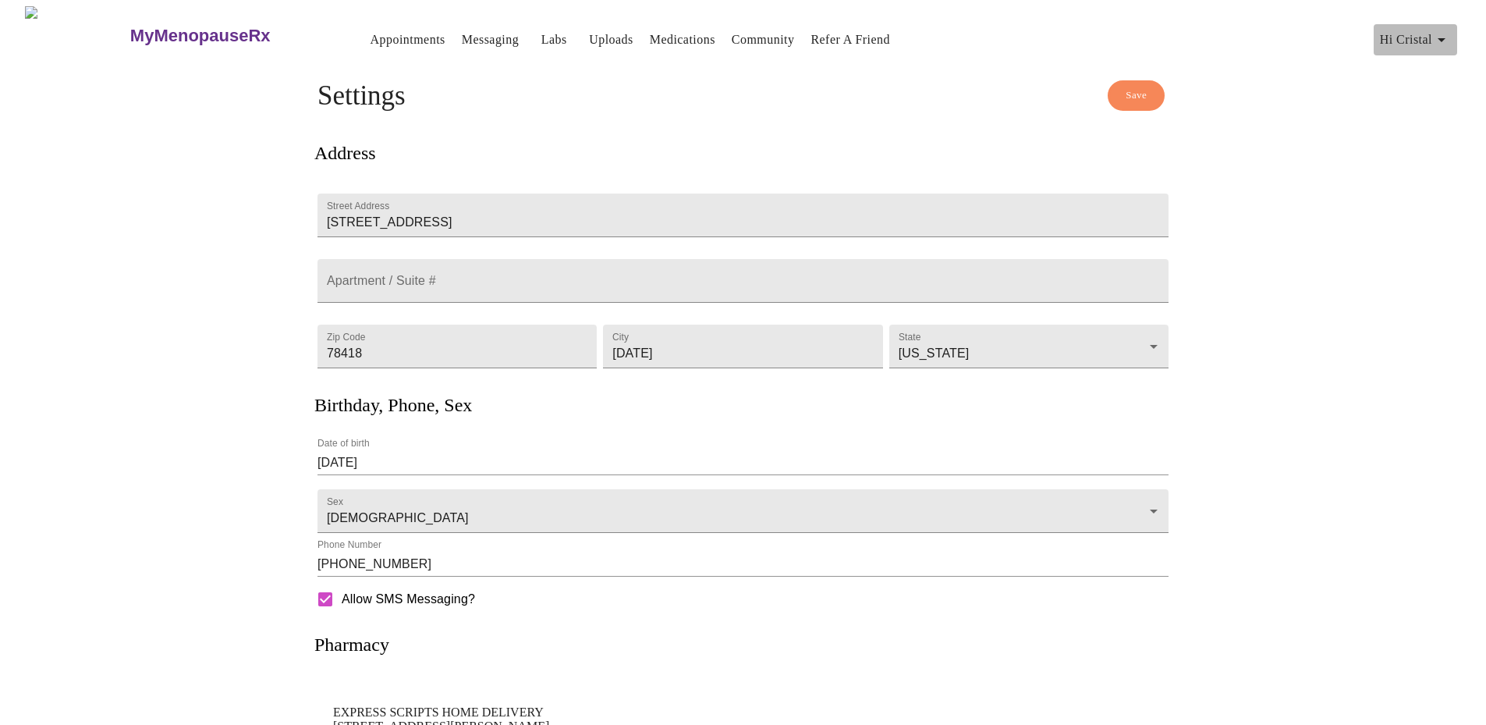
click at [1427, 30] on span "Hi Cristal" at bounding box center [1415, 40] width 71 height 22
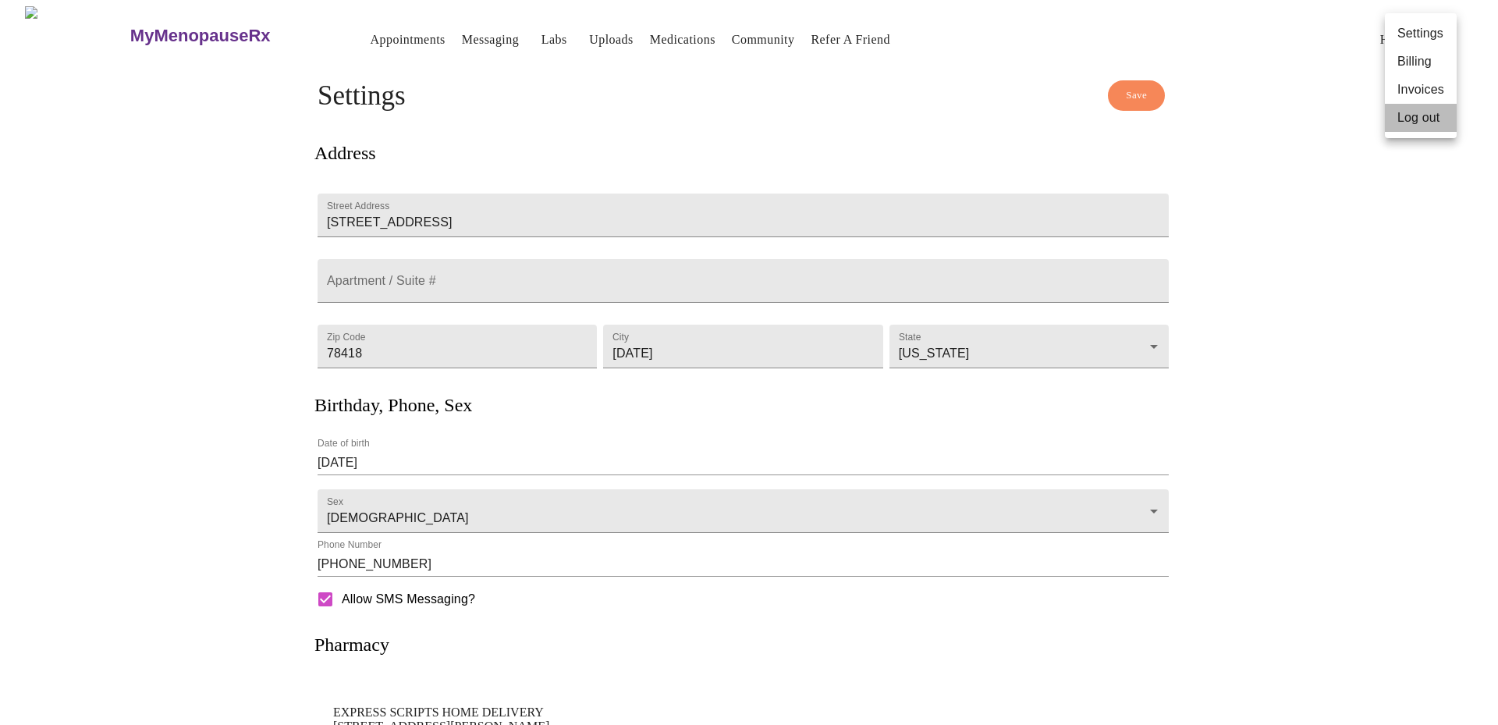
click at [1419, 116] on li "Log out" at bounding box center [1421, 118] width 72 height 28
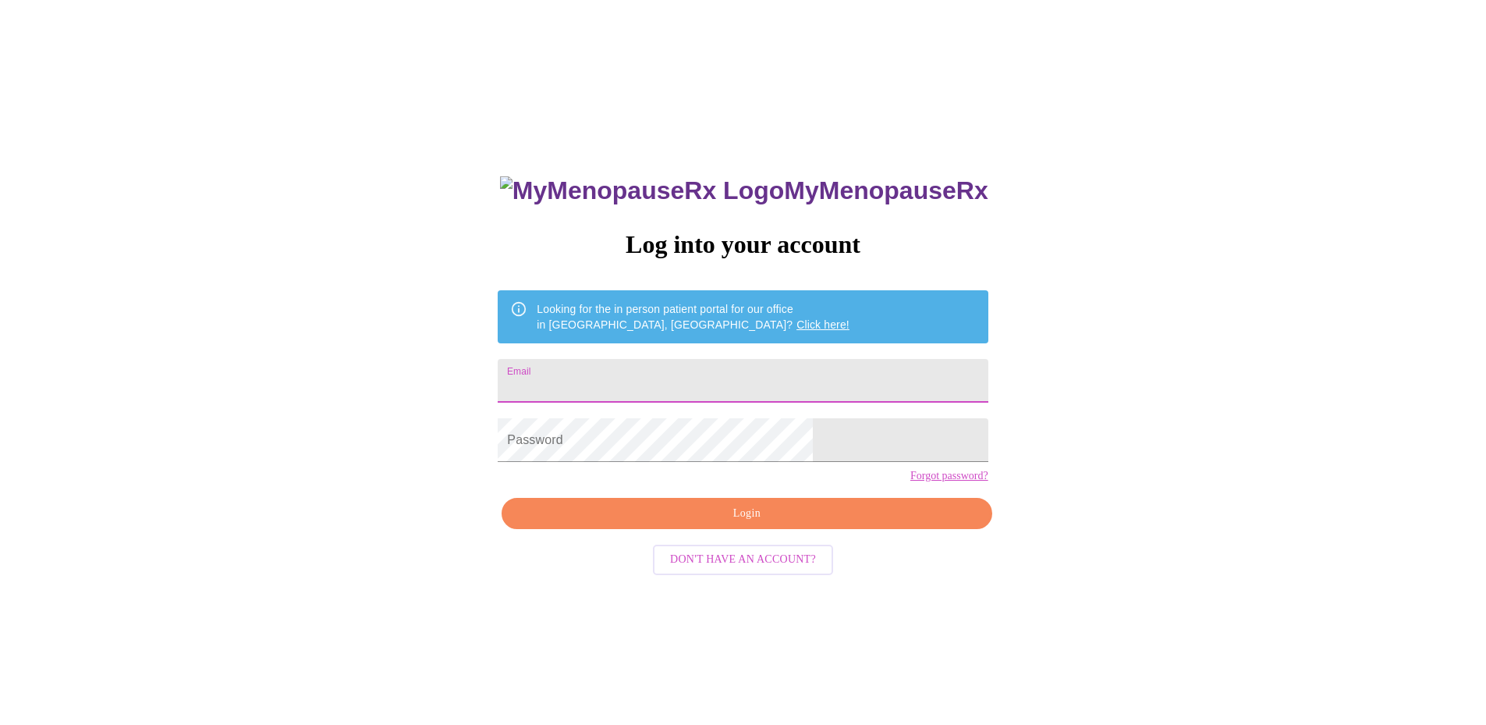
click at [654, 378] on input "Email" at bounding box center [743, 381] width 490 height 44
type input "cristaltaylor11@yahoo.com"
